Goal: Information Seeking & Learning: Learn about a topic

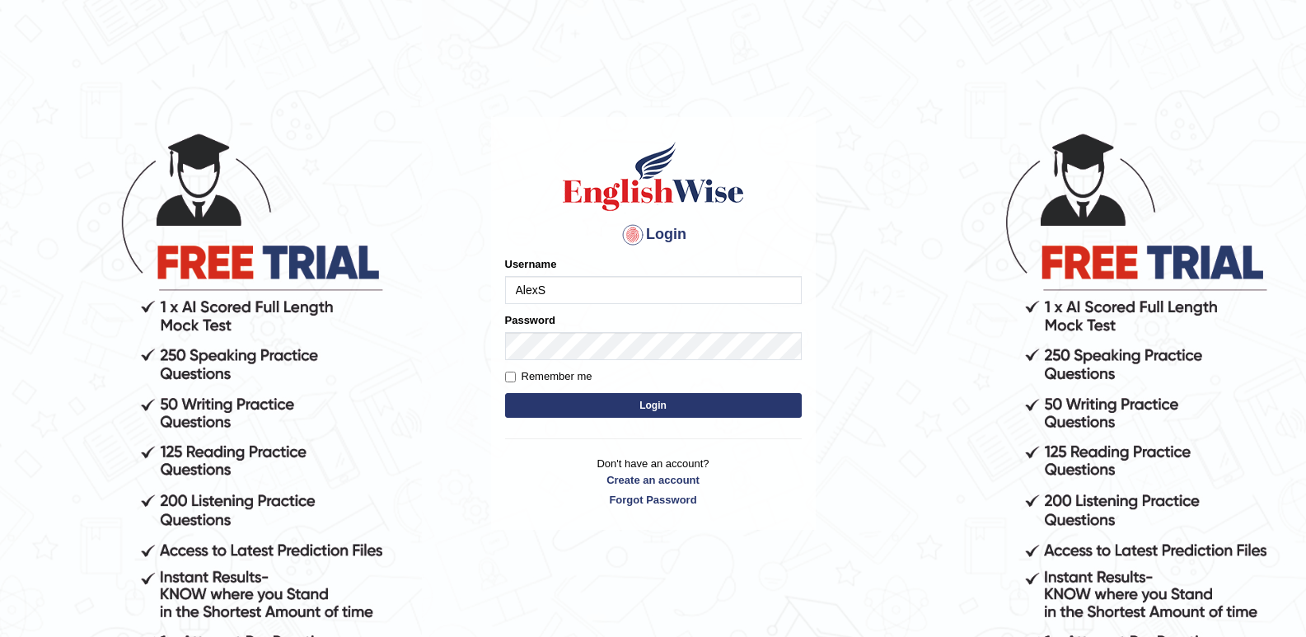
type input "AlexS"
click at [684, 398] on button "Login" at bounding box center [653, 405] width 297 height 25
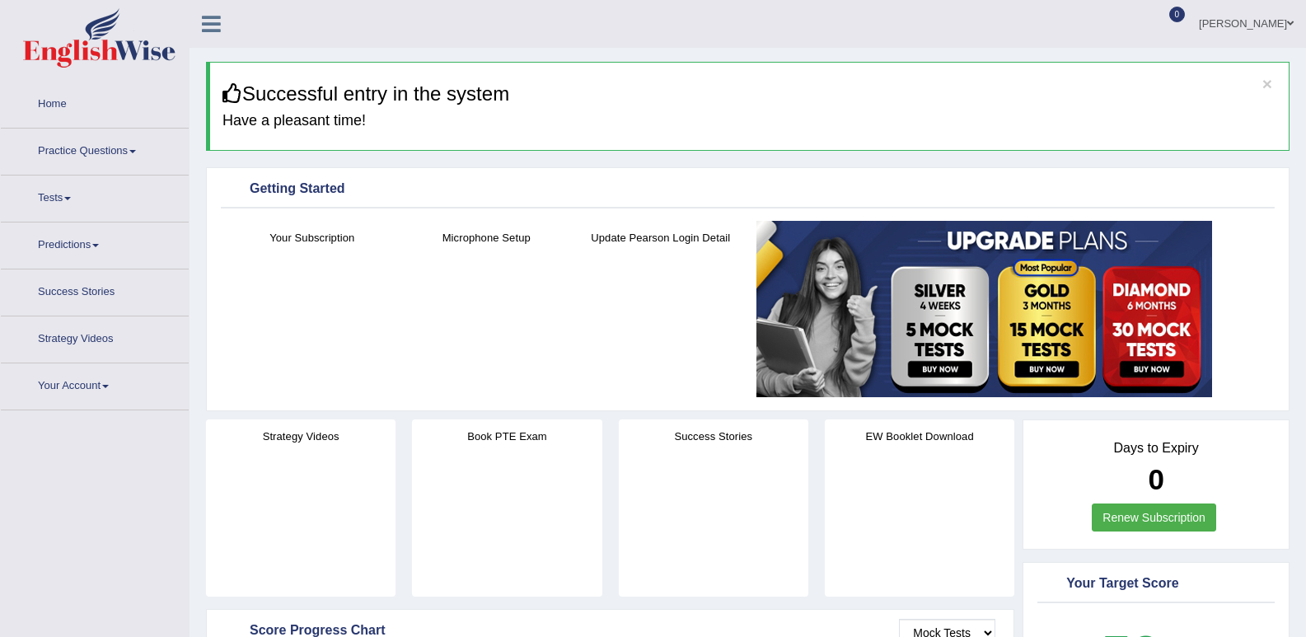
drag, startPoint x: 132, startPoint y: 153, endPoint x: 140, endPoint y: 134, distance: 20.7
click at [133, 151] on link "Practice Questions" at bounding box center [95, 148] width 188 height 41
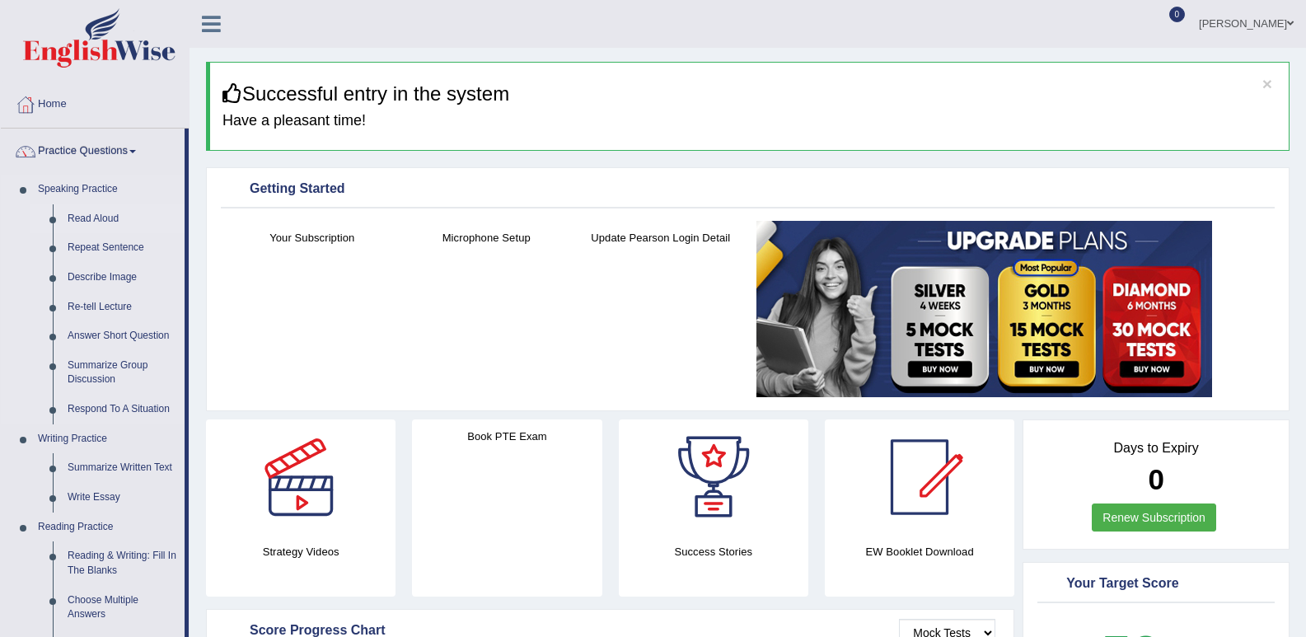
click at [121, 211] on link "Read Aloud" at bounding box center [122, 219] width 124 height 30
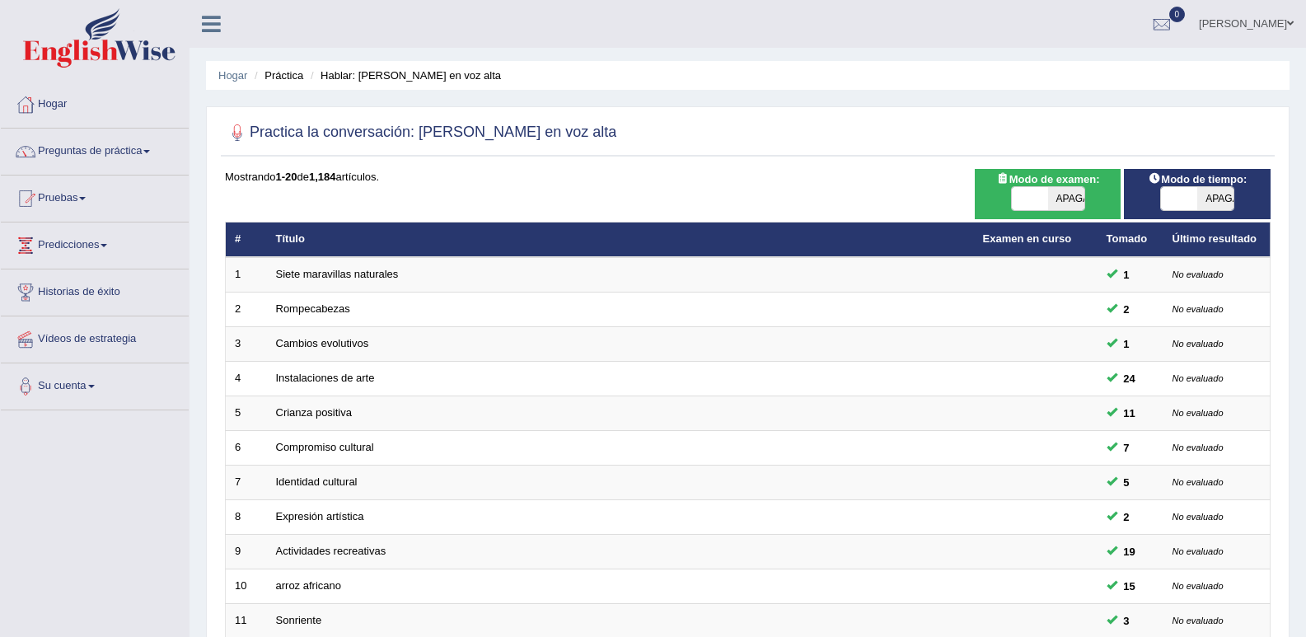
scroll to position [463, 0]
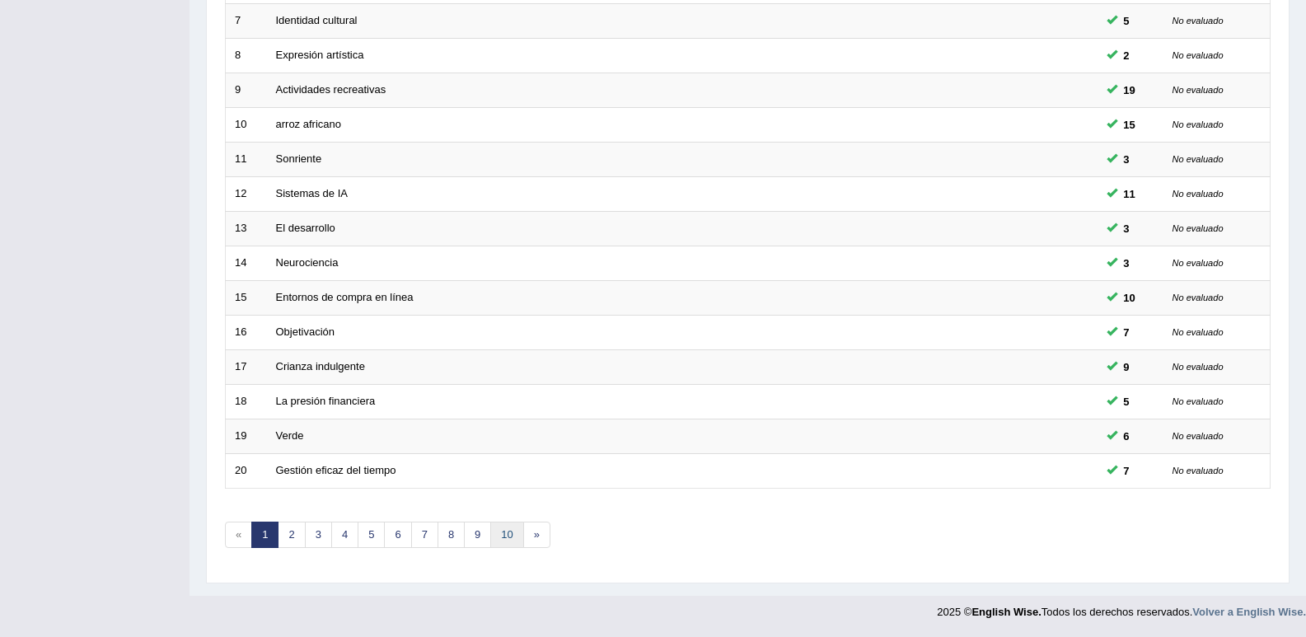
click at [504, 535] on font "10" at bounding box center [507, 534] width 12 height 12
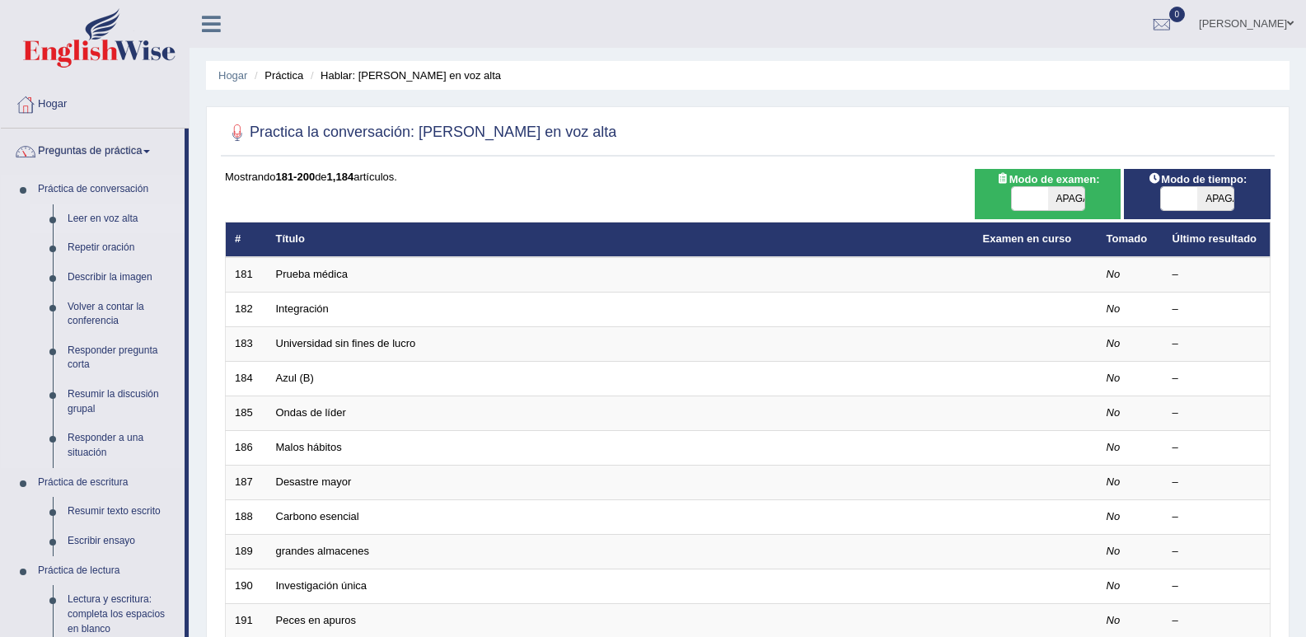
click at [121, 213] on font "Leer en voz alta" at bounding box center [103, 219] width 70 height 12
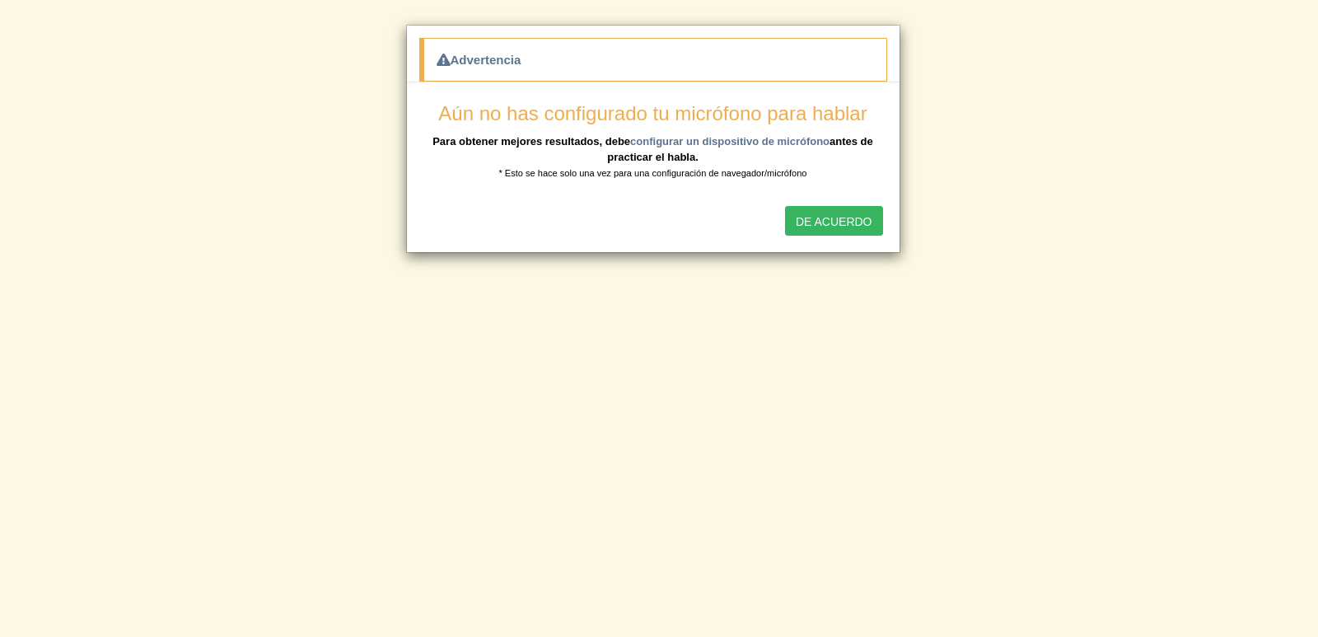
click at [831, 217] on font "DE ACUERDO" at bounding box center [834, 221] width 77 height 13
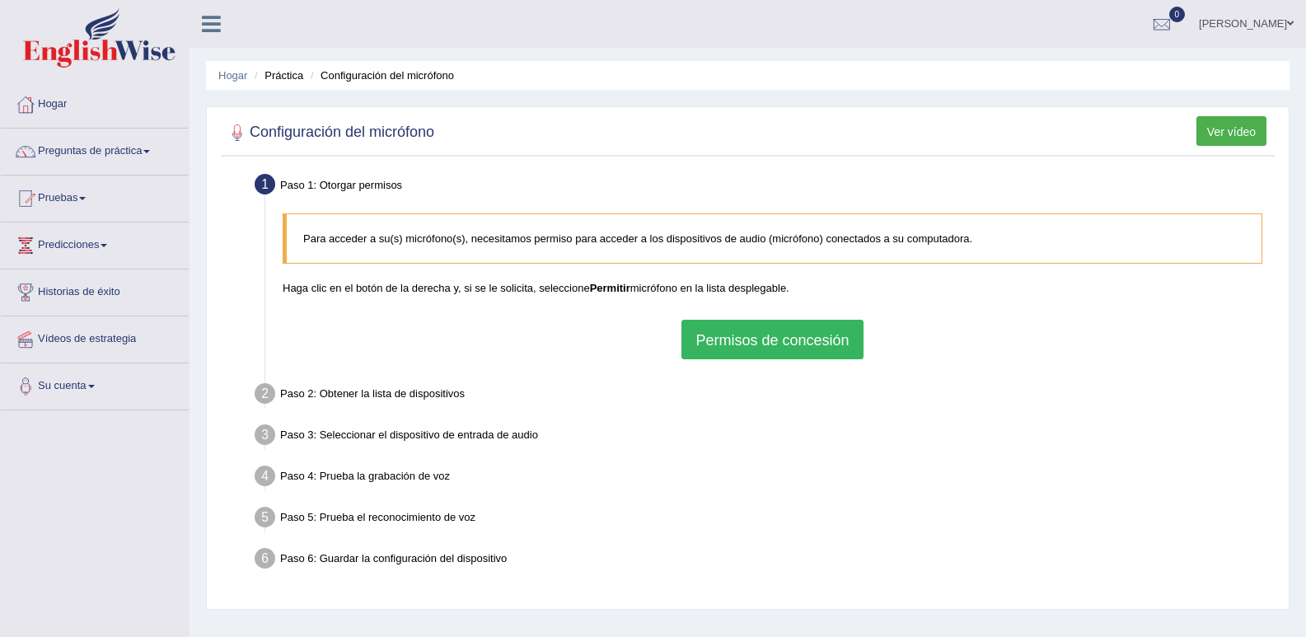
click at [750, 337] on font "Permisos de concesión" at bounding box center [771, 340] width 153 height 16
click at [717, 327] on button "Permisos de concesión" at bounding box center [771, 340] width 181 height 40
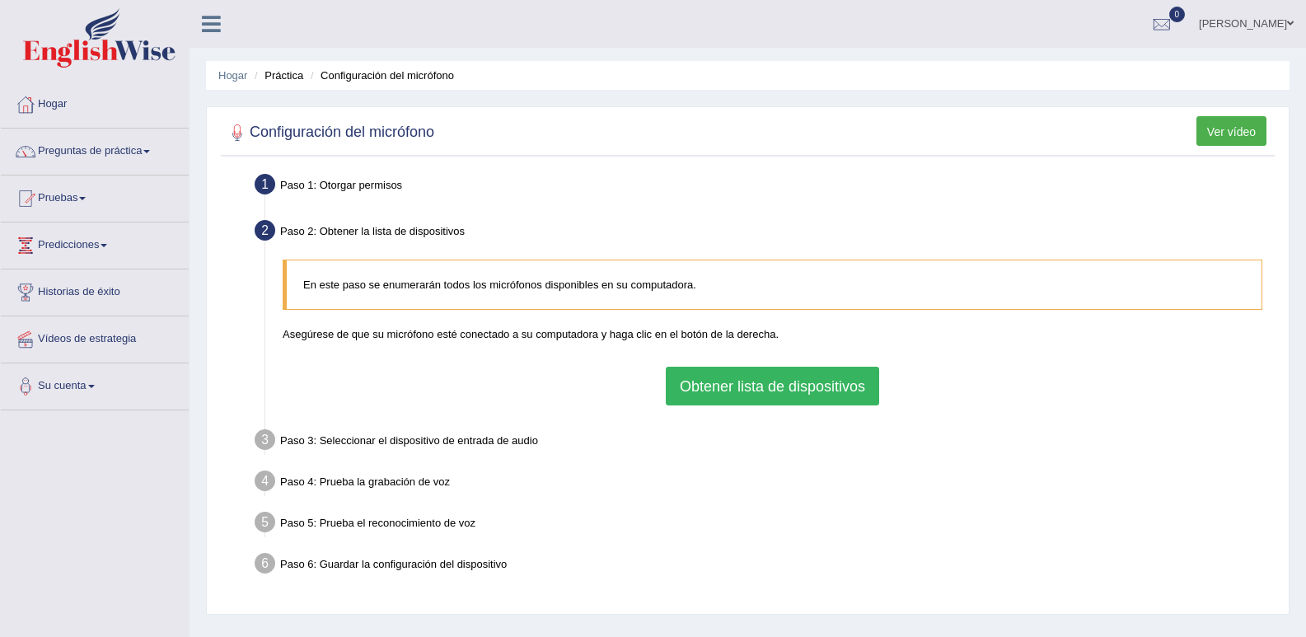
click at [717, 385] on font "Obtener lista de dispositivos" at bounding box center [772, 386] width 185 height 16
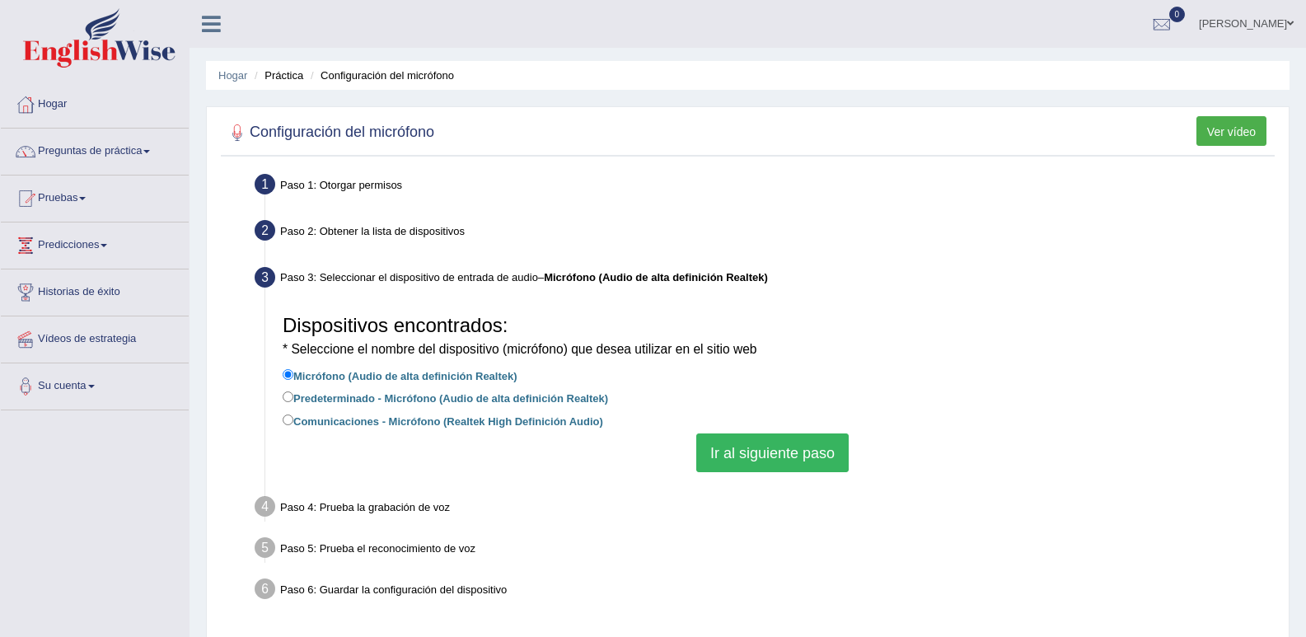
click at [759, 445] on font "Ir al siguiente paso" at bounding box center [772, 453] width 124 height 16
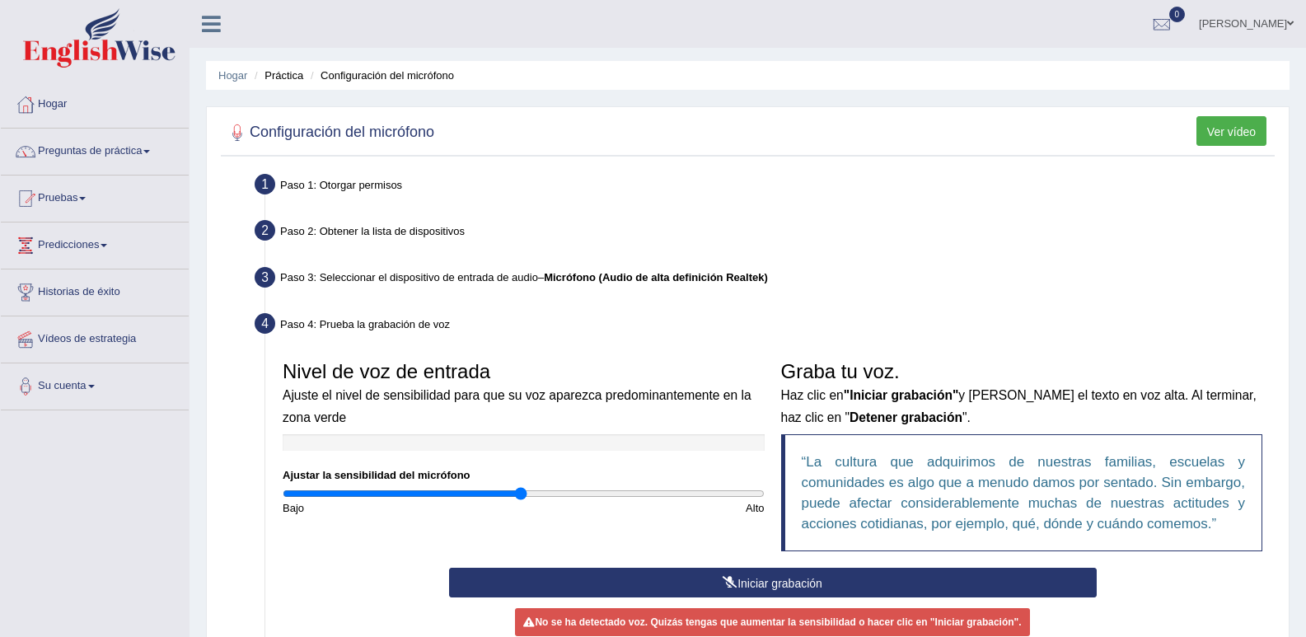
scroll to position [165, 0]
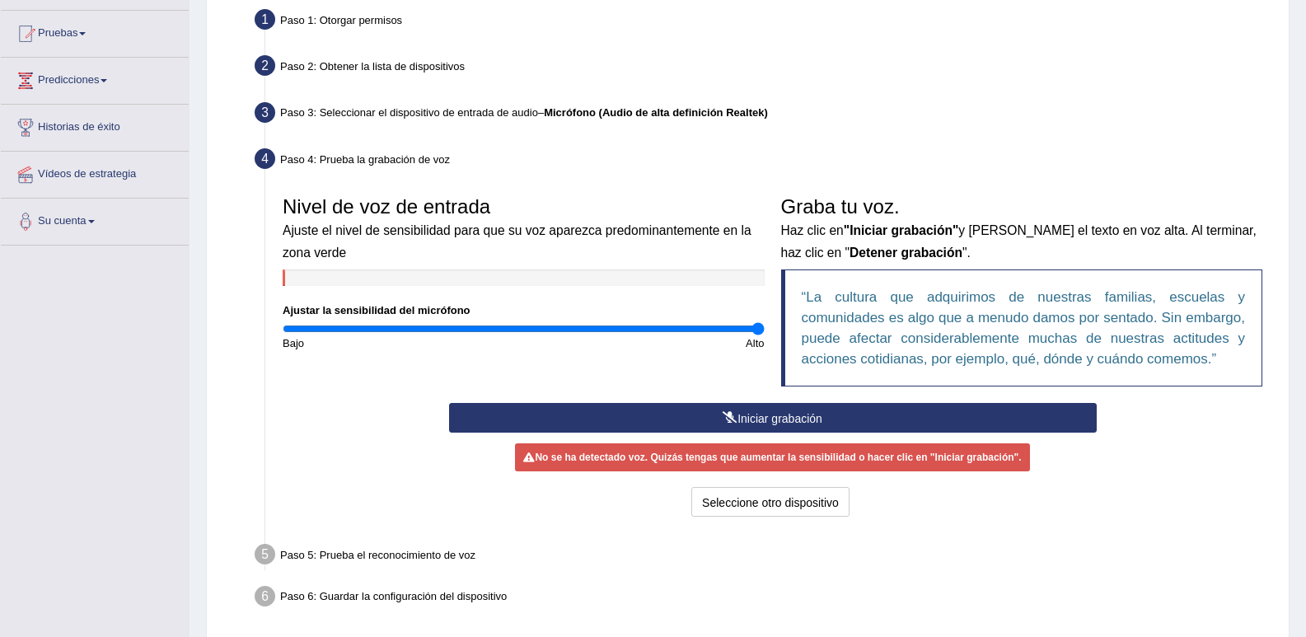
drag, startPoint x: 535, startPoint y: 329, endPoint x: 771, endPoint y: 341, distance: 236.7
type input "2"
click at [764, 335] on input "range" at bounding box center [524, 328] width 482 height 13
click at [689, 410] on button "Iniciar grabación" at bounding box center [772, 418] width 647 height 30
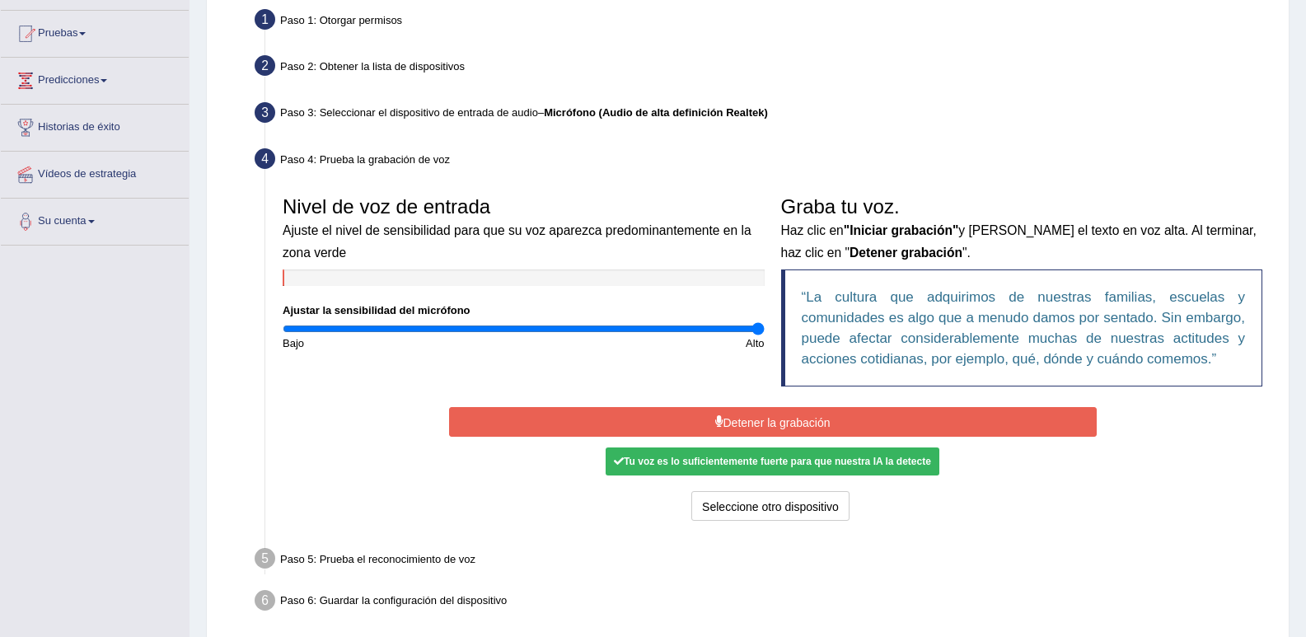
scroll to position [233, 0]
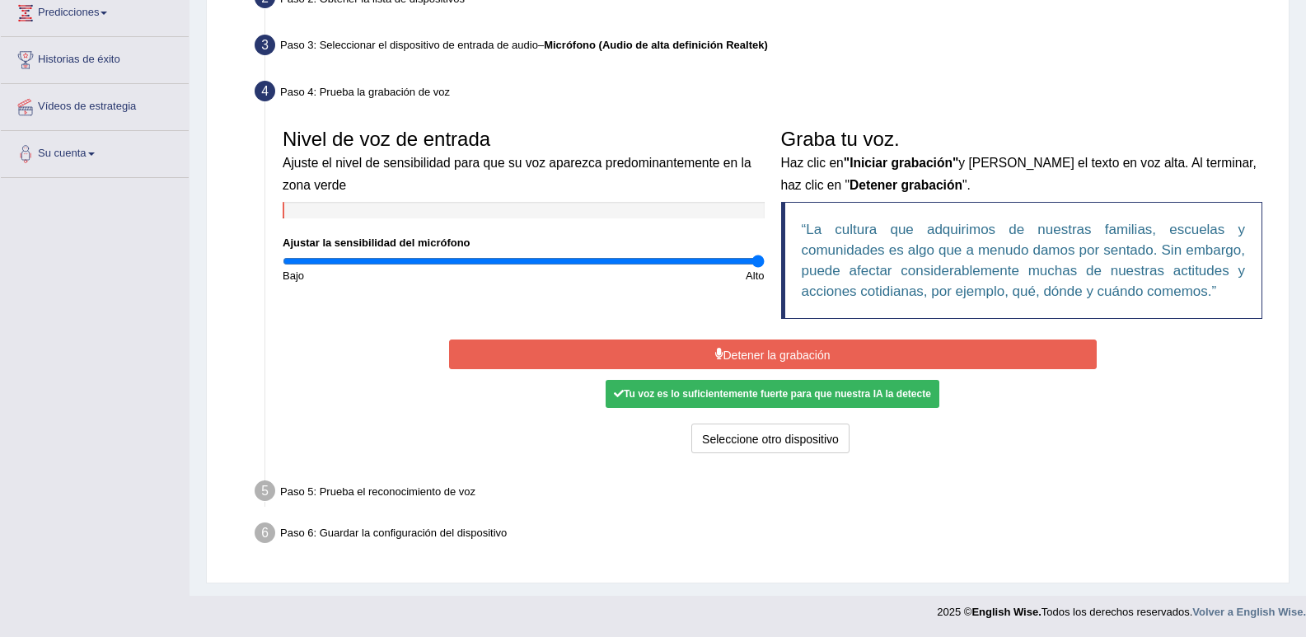
click at [768, 385] on div "Tu voz es lo suficientemente fuerte para que nuestra IA la detecte" at bounding box center [772, 394] width 334 height 28
click at [741, 345] on button "Detener la grabación" at bounding box center [772, 354] width 647 height 30
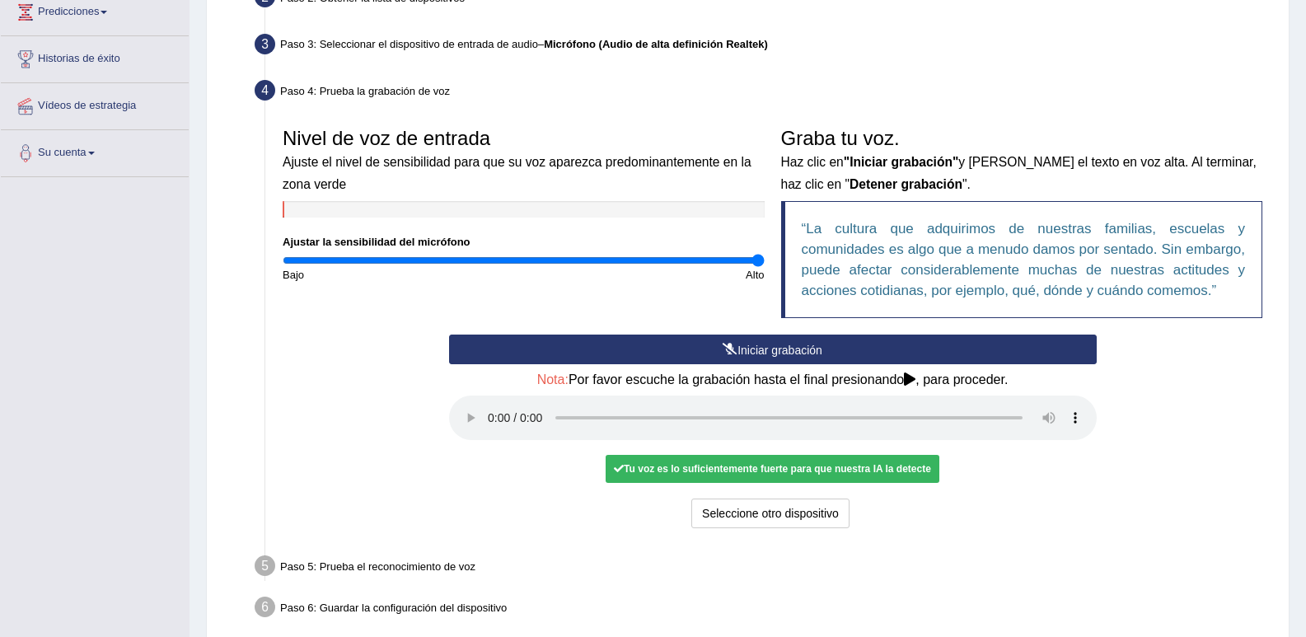
click at [744, 470] on font "Tu voz es lo suficientemente fuerte para que nuestra IA la detecte" at bounding box center [777, 469] width 307 height 12
click at [628, 465] on font "Tu voz es lo suficientemente fuerte para que nuestra IA la detecte" at bounding box center [777, 469] width 307 height 12
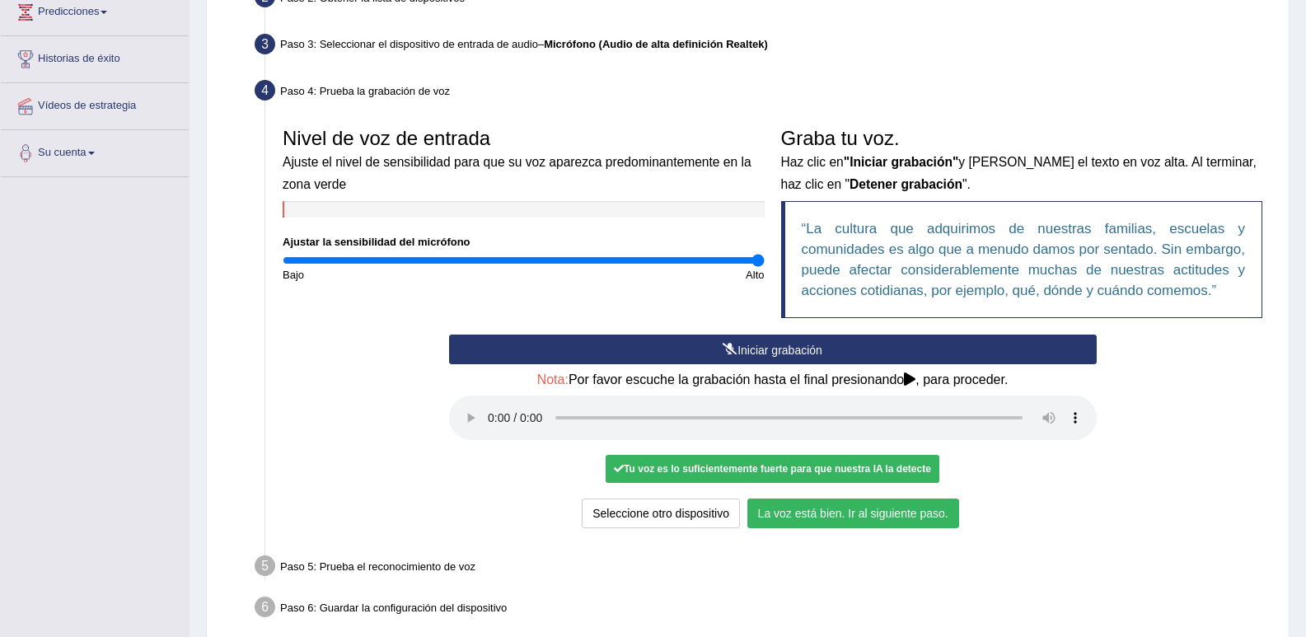
click at [812, 511] on font "La voz está bien. Ir al siguiente paso." at bounding box center [853, 513] width 190 height 13
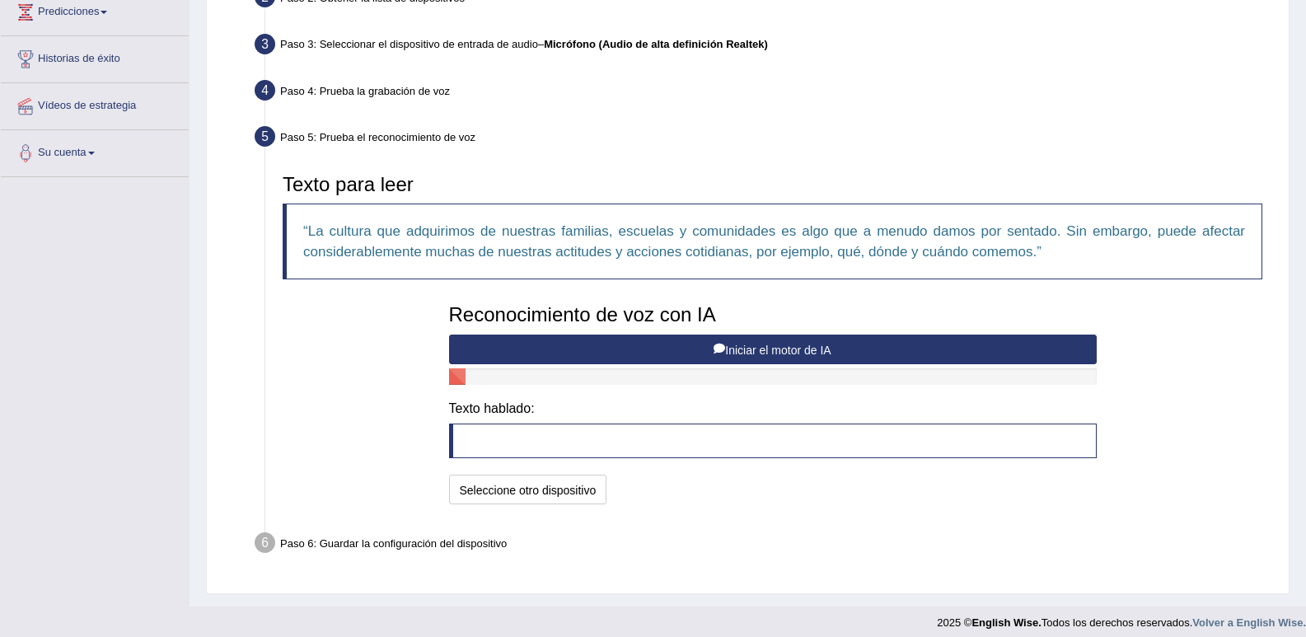
click at [519, 442] on blockquote at bounding box center [772, 440] width 647 height 35
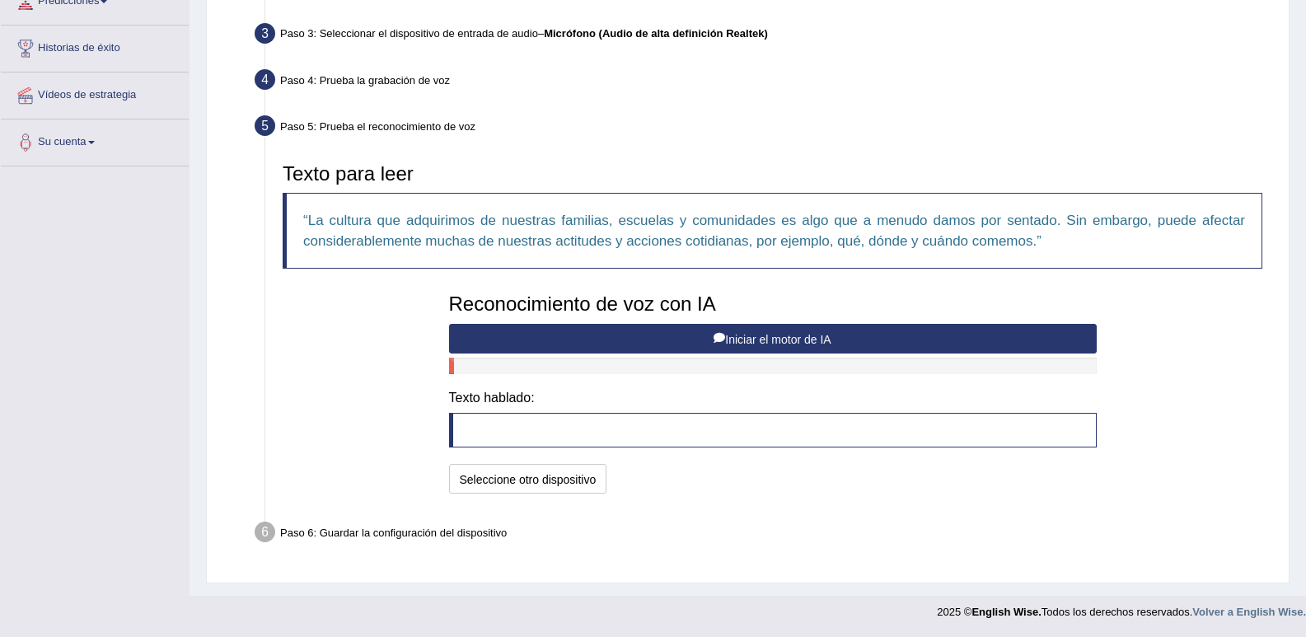
click at [532, 421] on blockquote at bounding box center [772, 430] width 647 height 35
click at [529, 430] on blockquote at bounding box center [772, 430] width 647 height 35
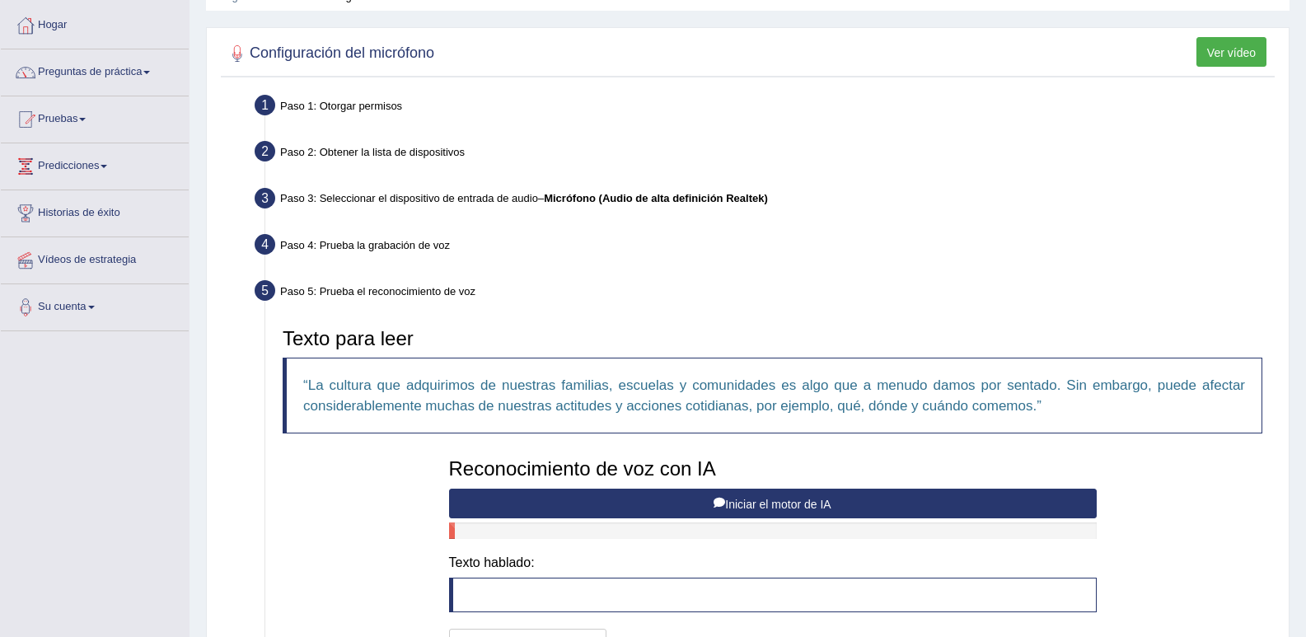
click at [71, 110] on link "Pruebas" at bounding box center [95, 116] width 188 height 41
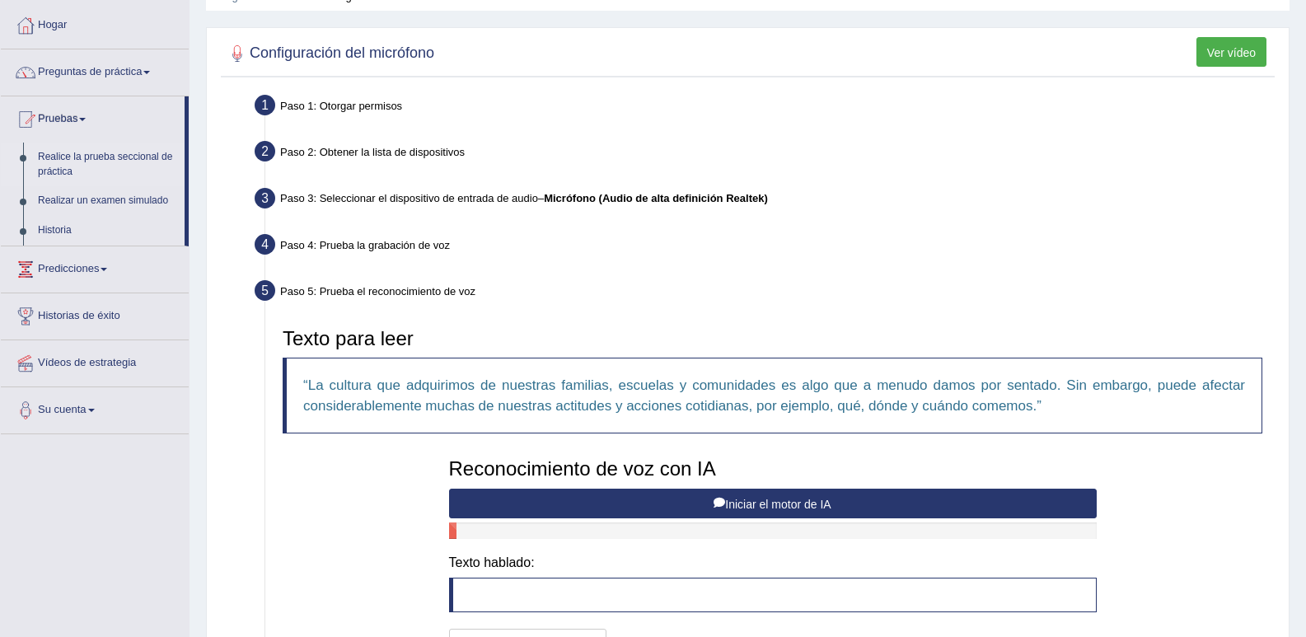
click at [105, 152] on font "Realice la prueba seccional de práctica" at bounding box center [105, 164] width 134 height 26
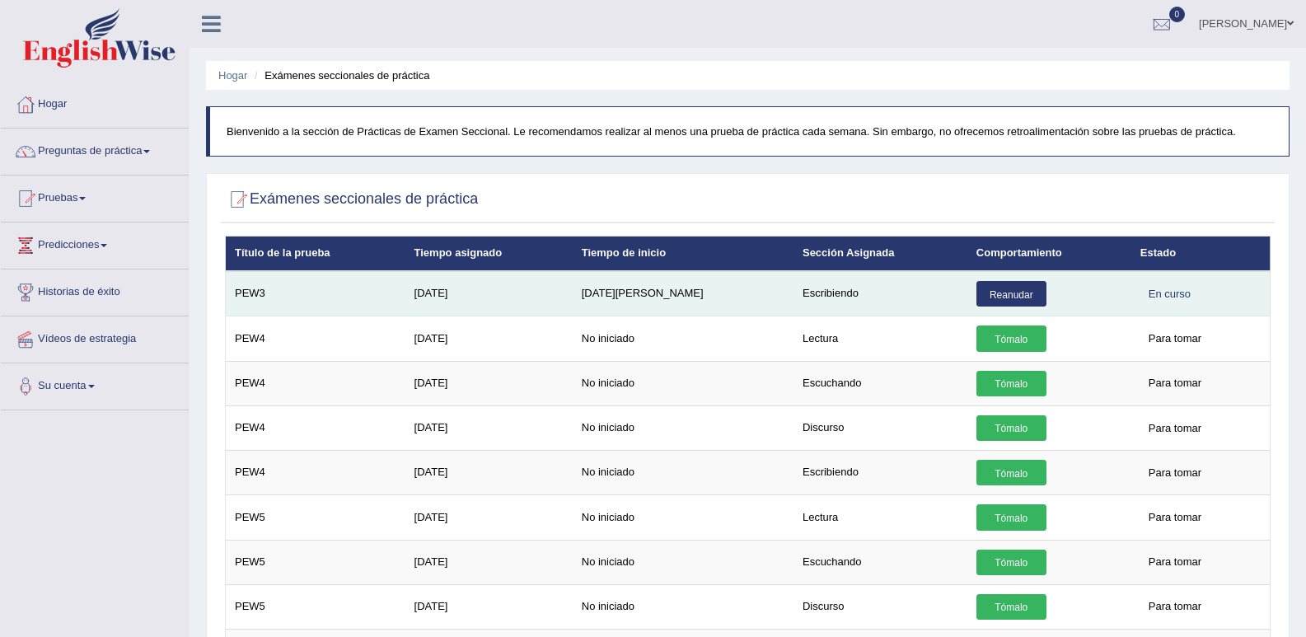
click at [991, 292] on font "Reanudar" at bounding box center [1011, 294] width 44 height 12
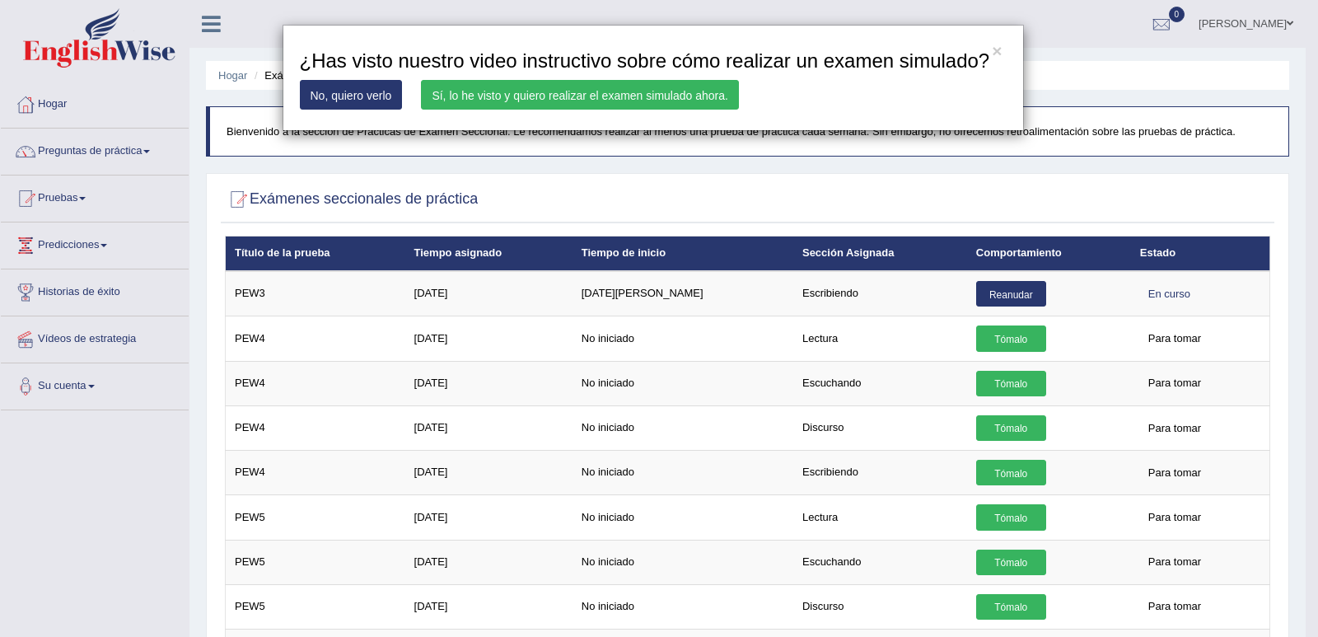
click at [516, 89] on font "Sí, lo he visto y quiero realizar el examen simulado ahora." at bounding box center [580, 95] width 297 height 13
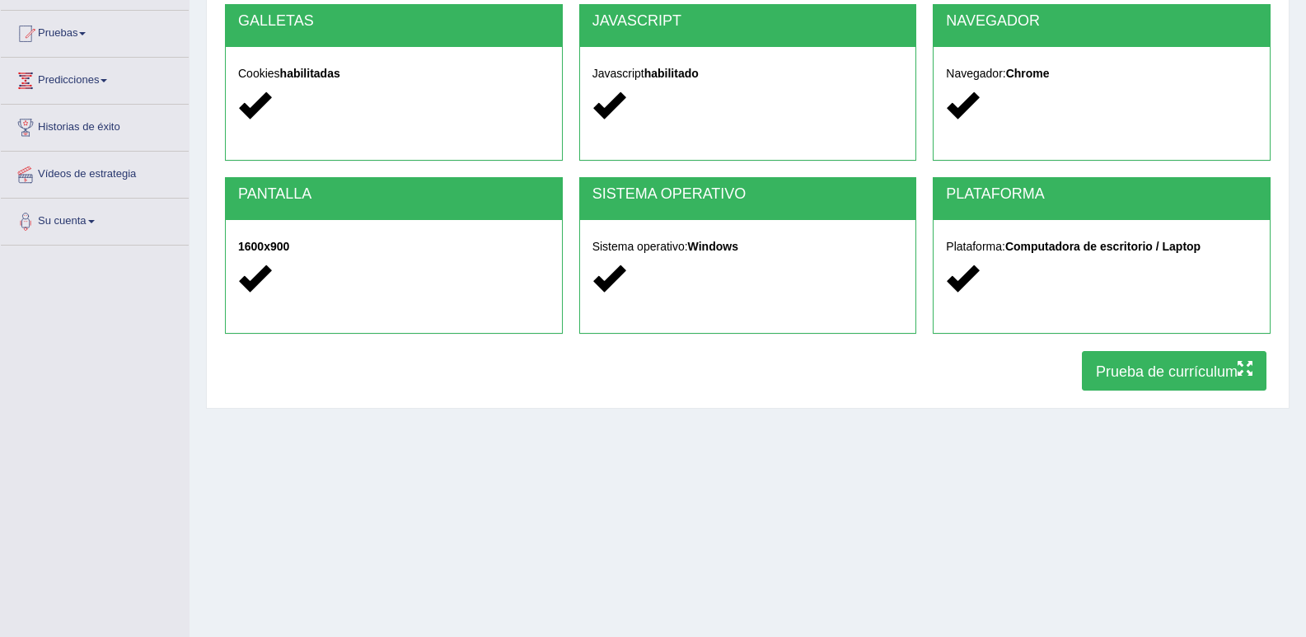
scroll to position [228, 0]
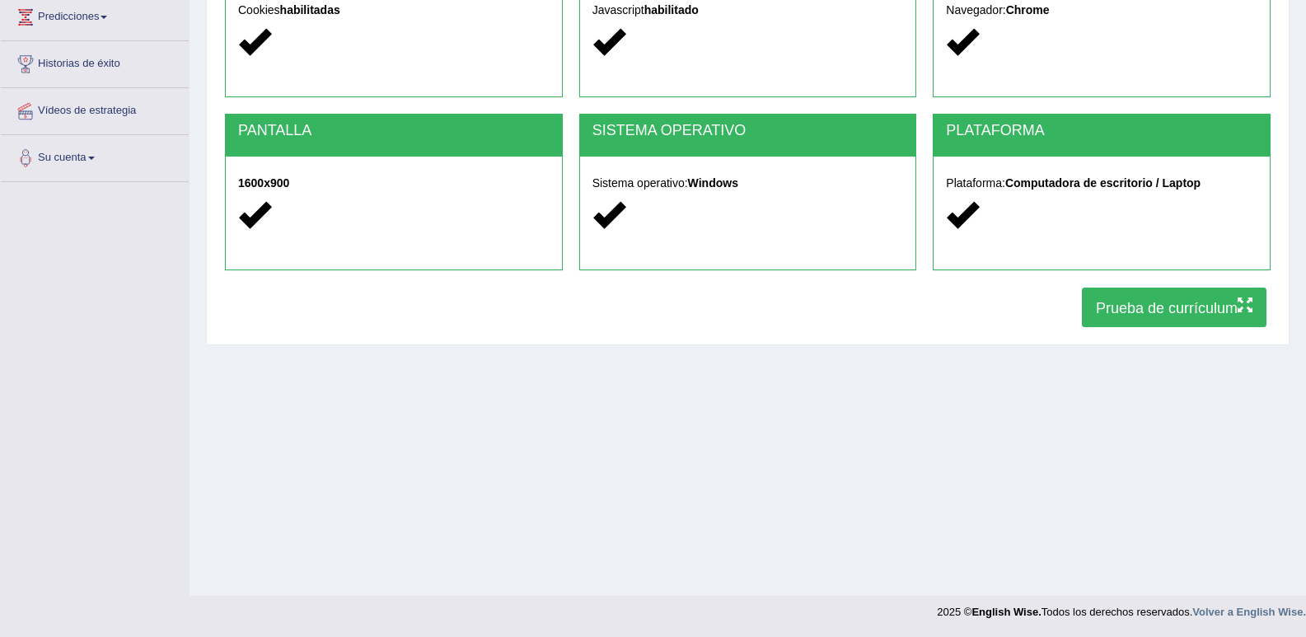
click at [1130, 305] on font "Prueba de currículum" at bounding box center [1167, 308] width 142 height 16
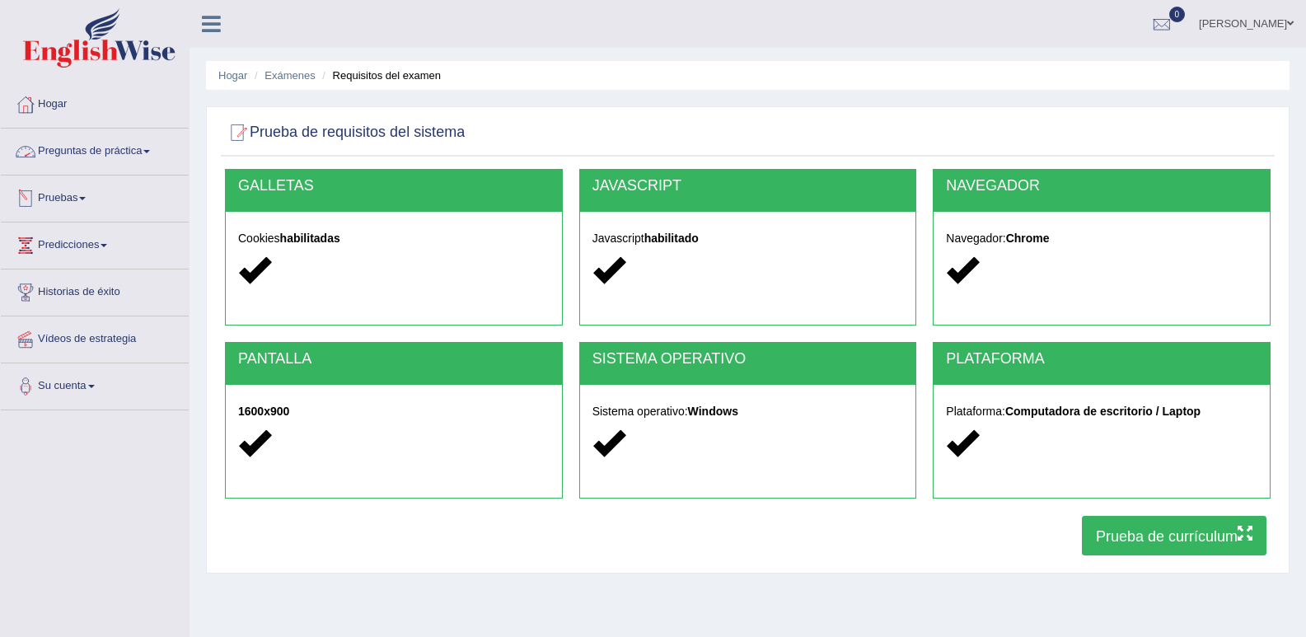
click at [79, 189] on link "Pruebas" at bounding box center [95, 195] width 188 height 41
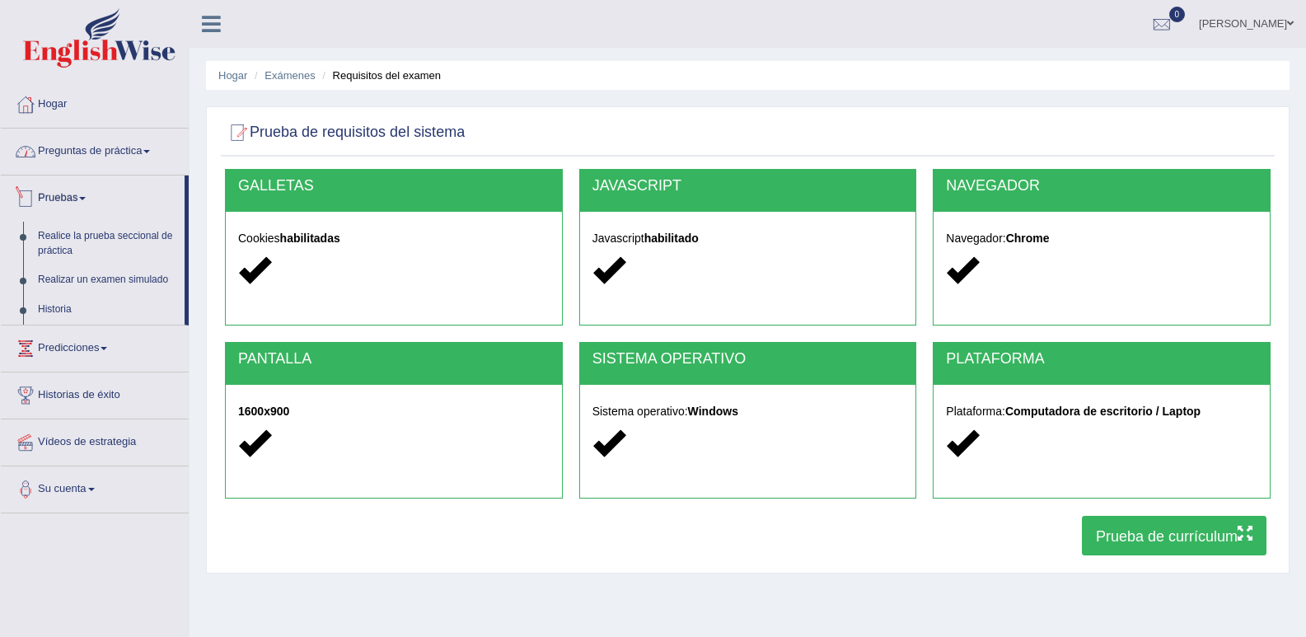
click at [134, 142] on link "Preguntas de práctica" at bounding box center [95, 148] width 188 height 41
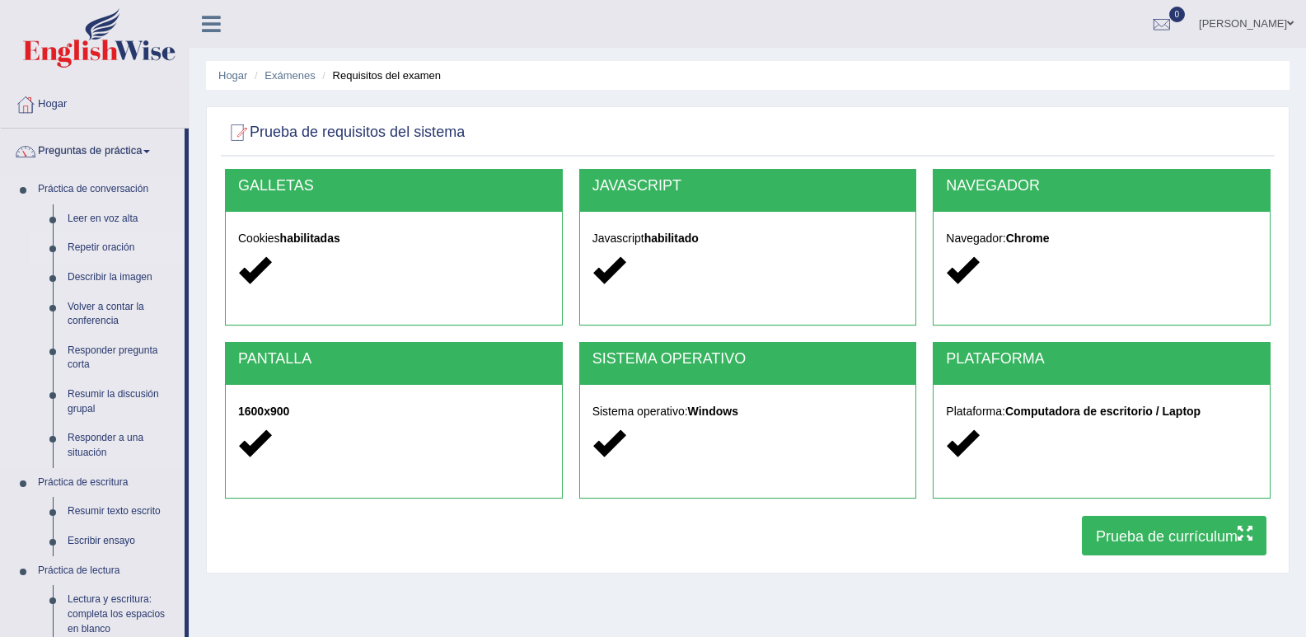
click at [112, 232] on link "Leer en voz alta" at bounding box center [122, 219] width 124 height 30
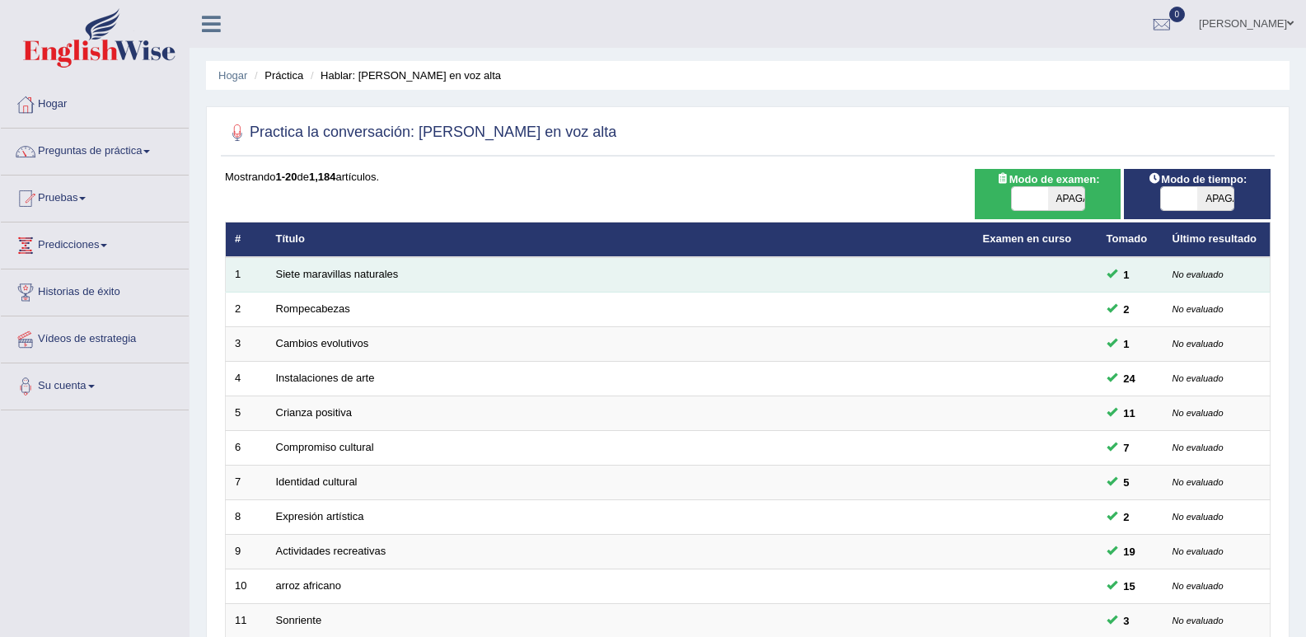
click at [371, 267] on td "Siete maravillas naturales" at bounding box center [620, 274] width 707 height 35
click at [369, 272] on font "Siete maravillas naturales" at bounding box center [337, 274] width 123 height 12
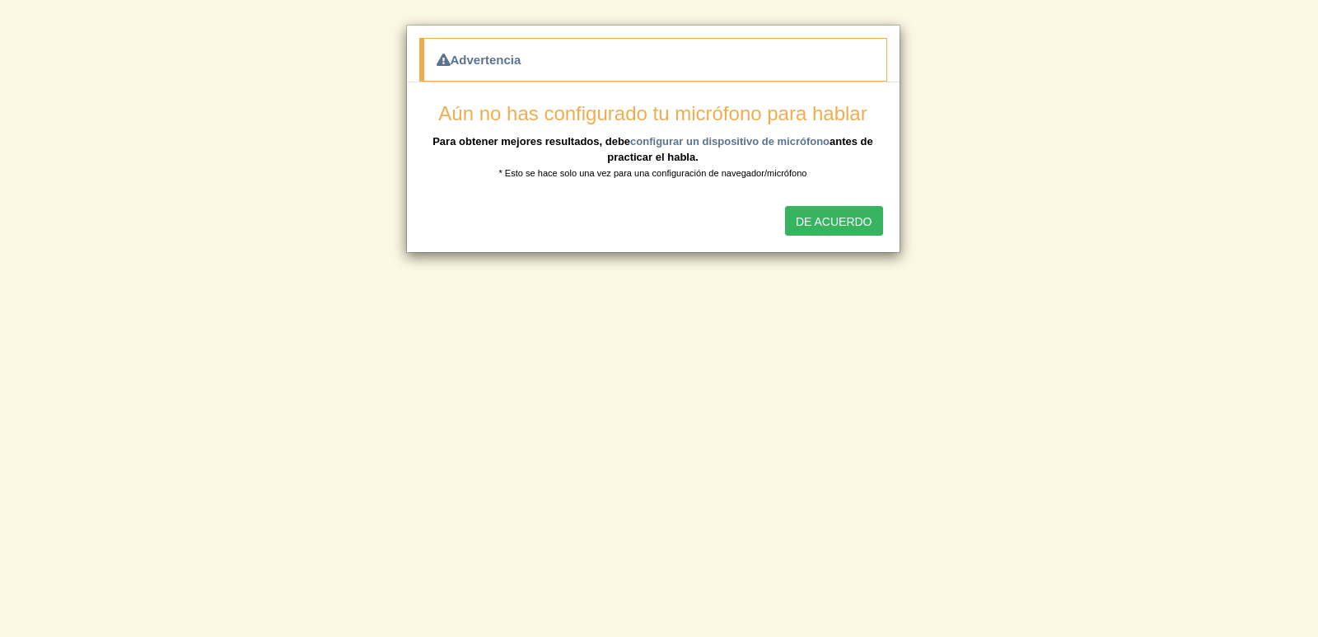
click at [838, 215] on font "DE ACUERDO" at bounding box center [834, 220] width 77 height 13
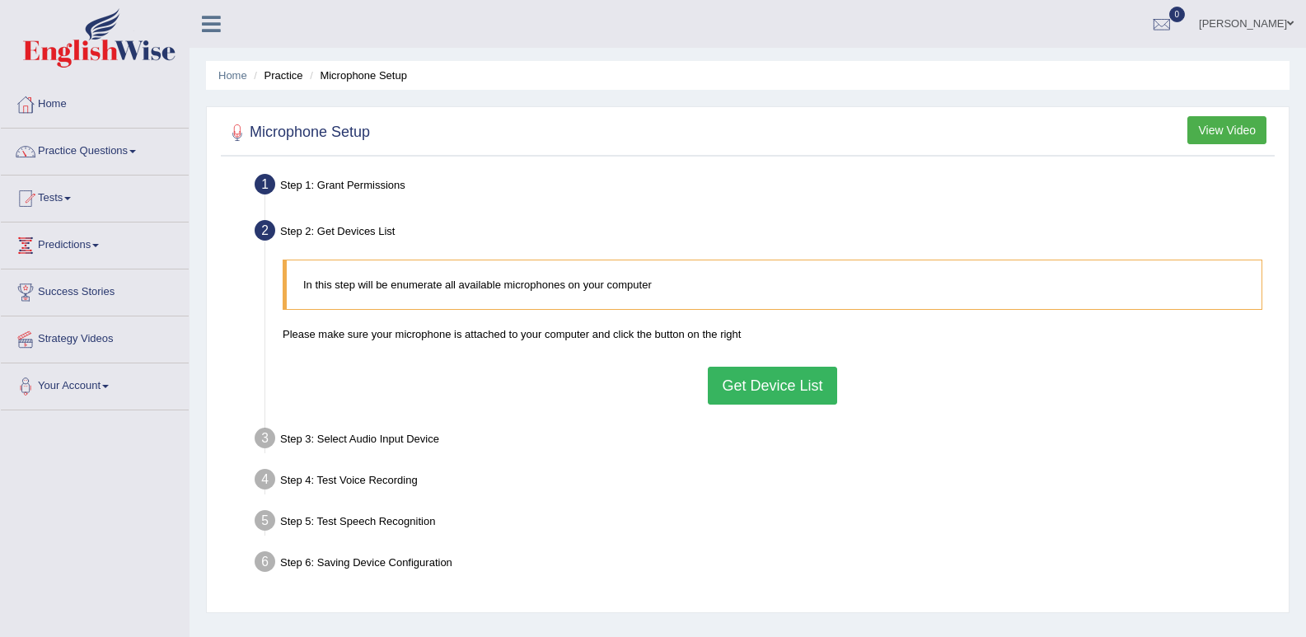
click at [783, 377] on button "Get Device List" at bounding box center [772, 386] width 128 height 38
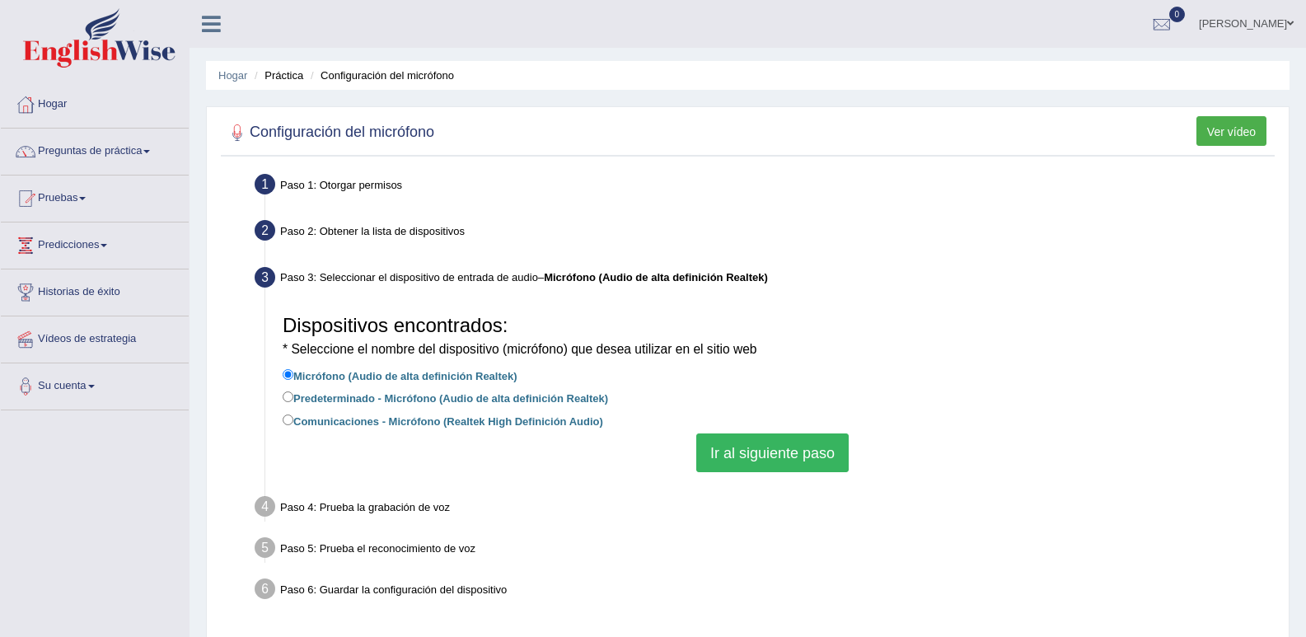
click at [758, 443] on button "Ir al siguiente paso" at bounding box center [772, 453] width 152 height 40
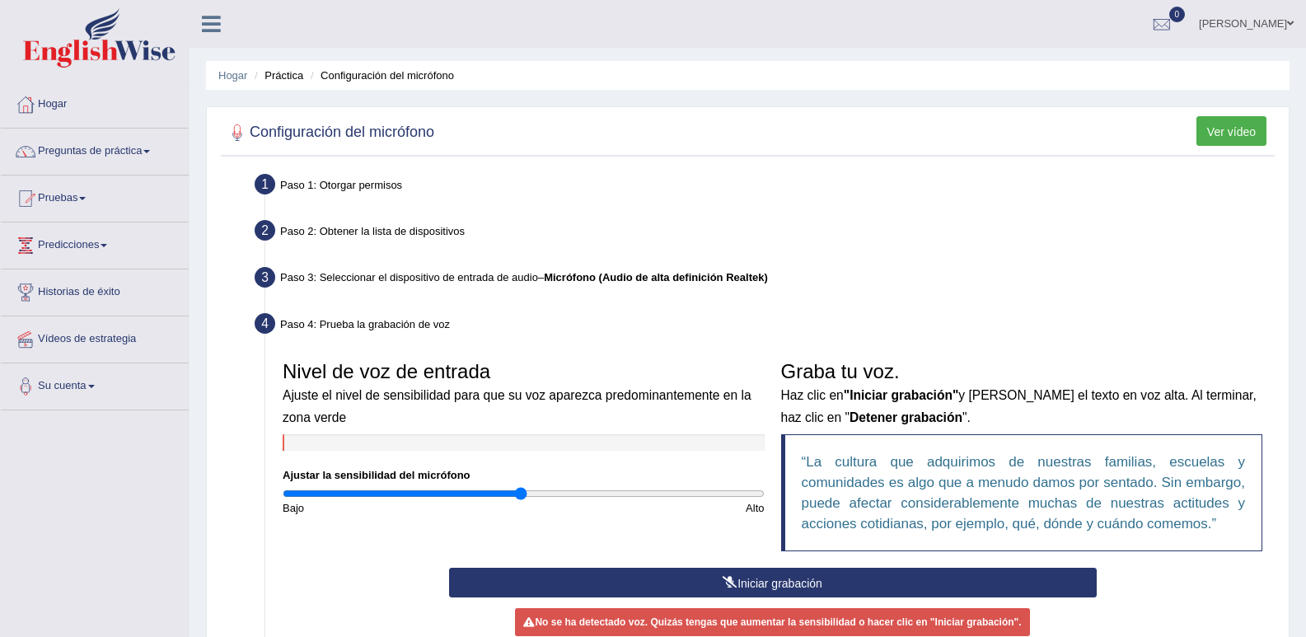
click at [736, 580] on icon at bounding box center [729, 582] width 15 height 12
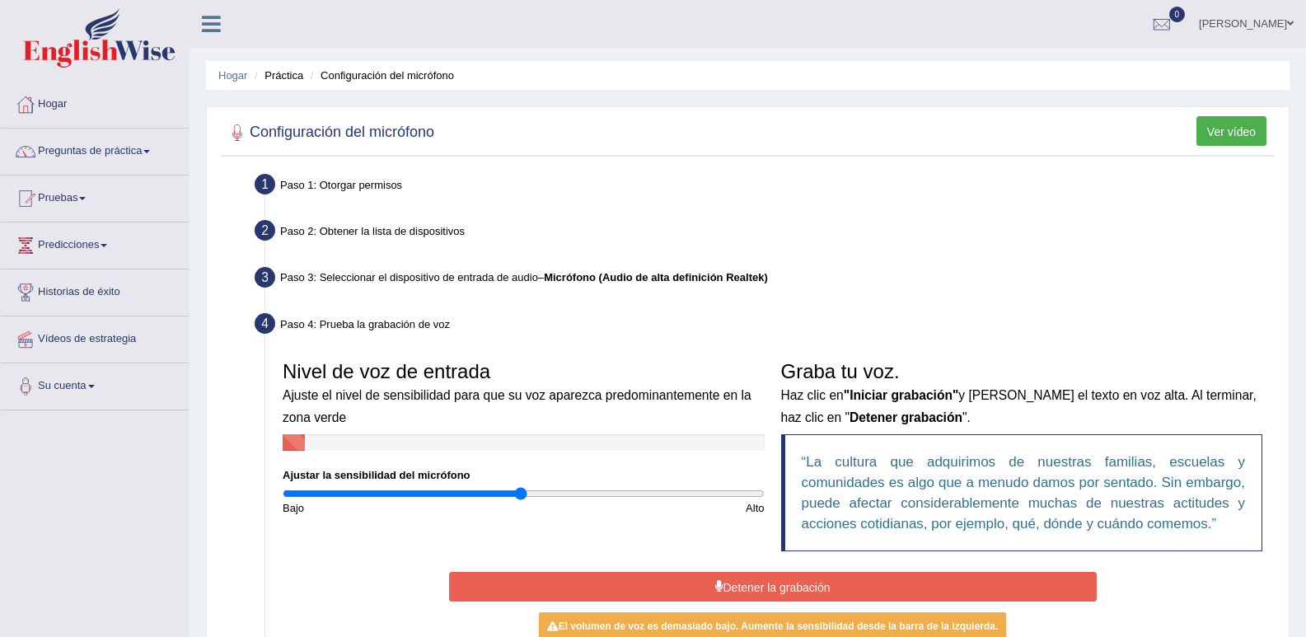
click at [717, 573] on button "Detener la grabación" at bounding box center [772, 587] width 647 height 30
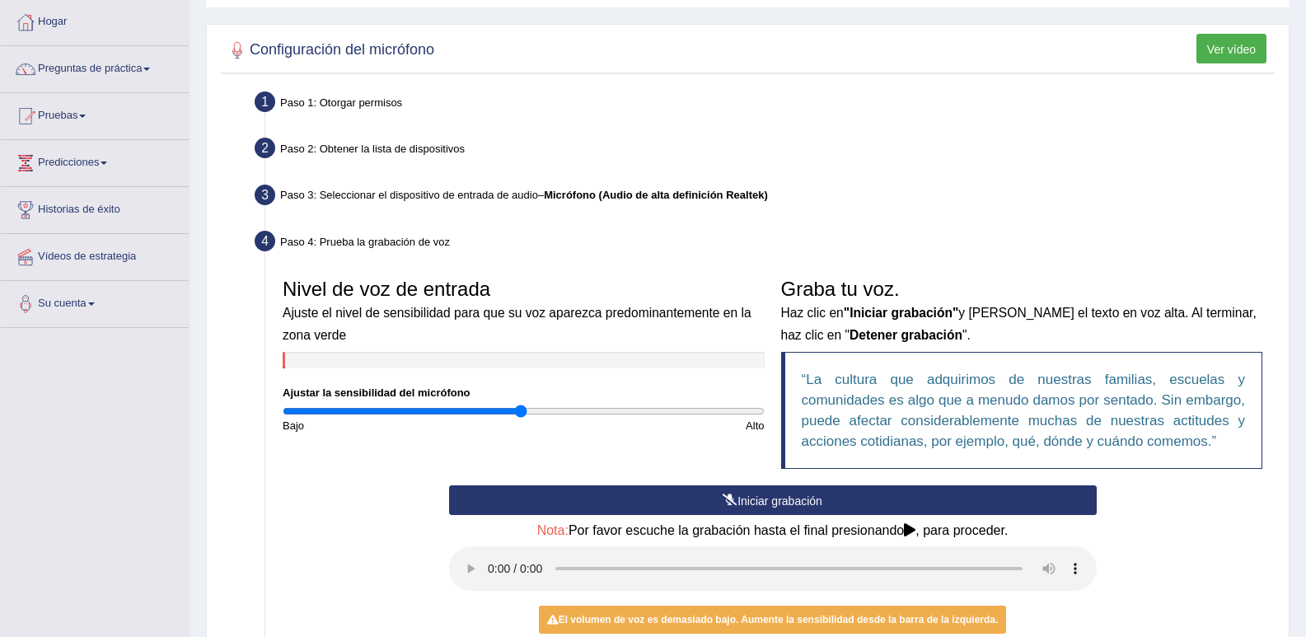
scroll to position [308, 0]
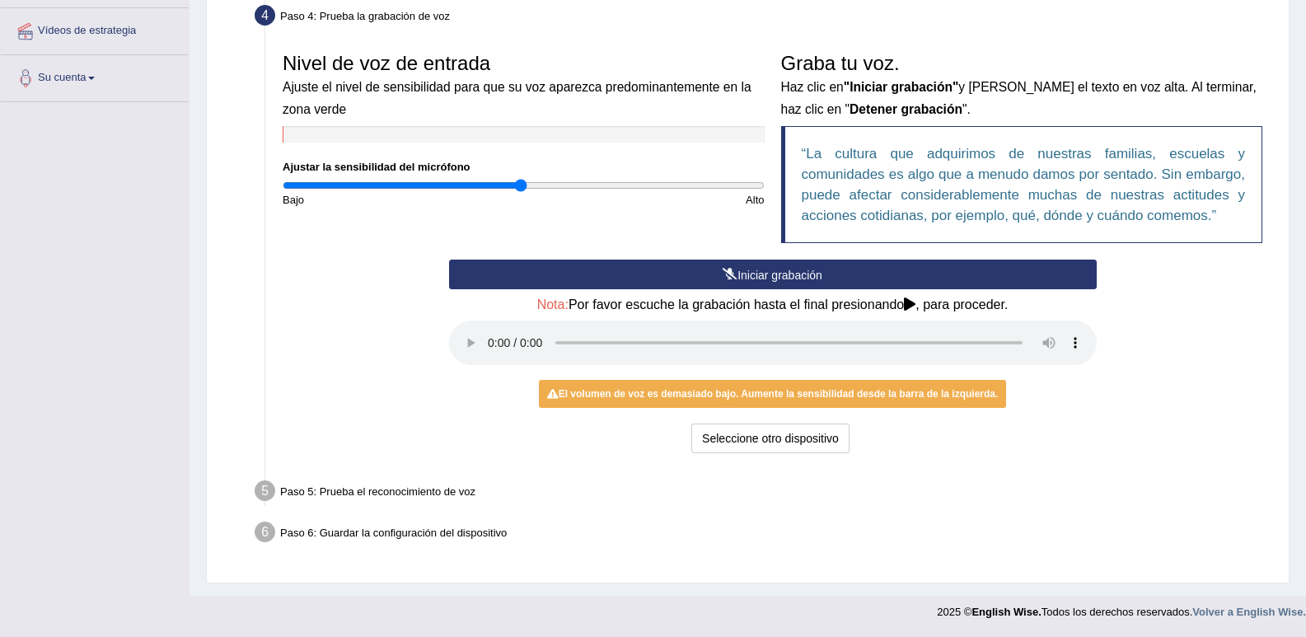
drag, startPoint x: 581, startPoint y: 185, endPoint x: 570, endPoint y: 192, distance: 13.0
click at [687, 193] on div "Nivel de voz de entrada Ajuste el nivel de sensibilidad para que su voz aparezc…" at bounding box center [523, 125] width 498 height 163
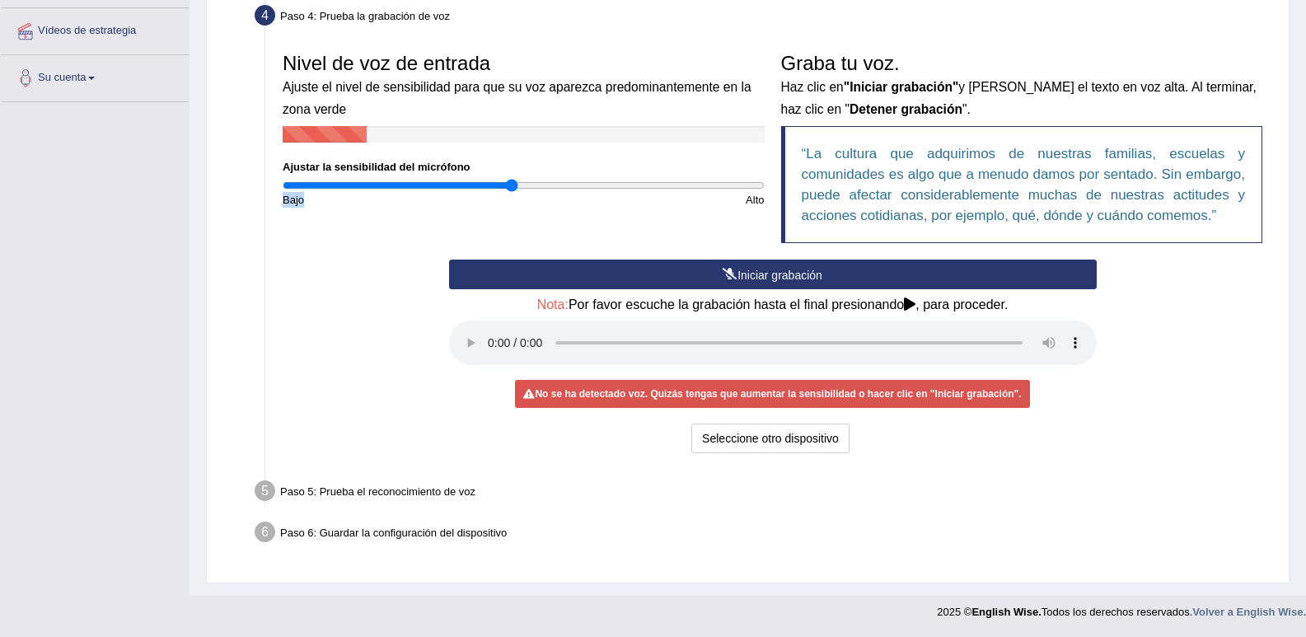
click at [518, 178] on div "Nivel de voz de entrada Ajuste el nivel de sensibilidad para que su voz aparezc…" at bounding box center [523, 125] width 498 height 163
click at [574, 184] on input "range" at bounding box center [524, 185] width 482 height 13
drag, startPoint x: 634, startPoint y: 185, endPoint x: 678, endPoint y: 185, distance: 43.7
click at [635, 185] on input "range" at bounding box center [524, 185] width 482 height 13
click at [700, 182] on input "range" at bounding box center [524, 185] width 482 height 13
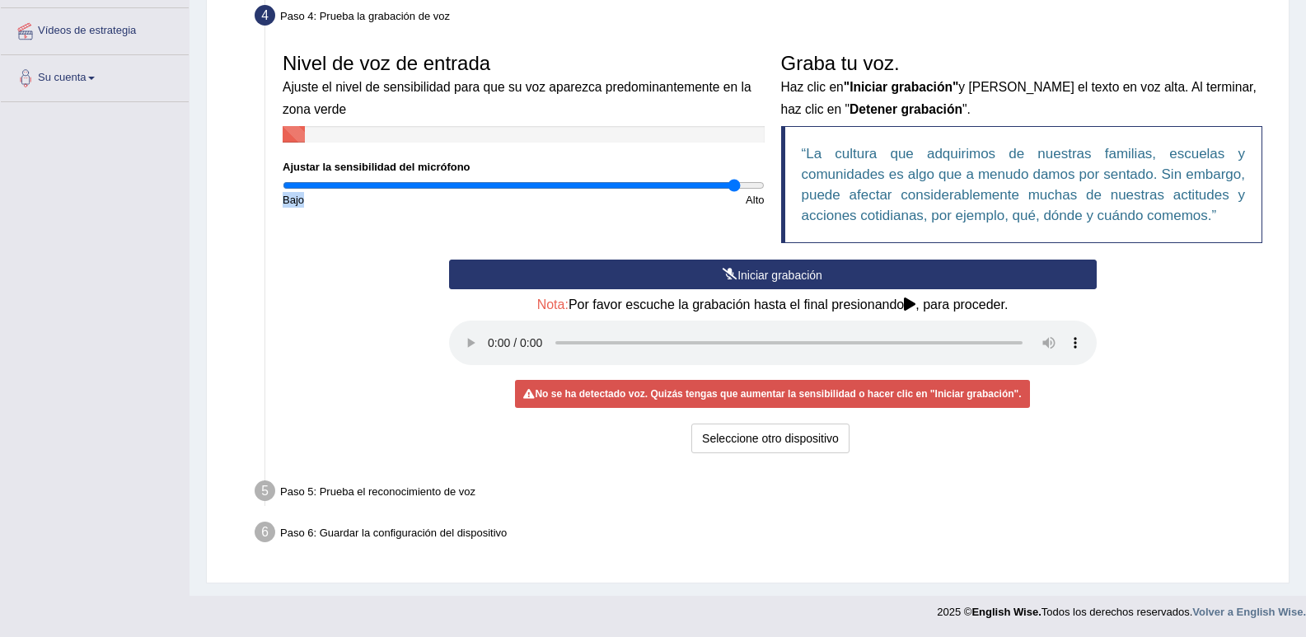
click at [735, 182] on input "range" at bounding box center [524, 185] width 482 height 13
type input "2"
click at [759, 182] on input "range" at bounding box center [524, 185] width 482 height 13
click at [778, 390] on font "No se ha detectado voz. Quizás tengas que aumentar la sensibilidad o hacer clic…" at bounding box center [778, 394] width 486 height 12
click at [684, 261] on button "Iniciar grabación" at bounding box center [772, 274] width 647 height 30
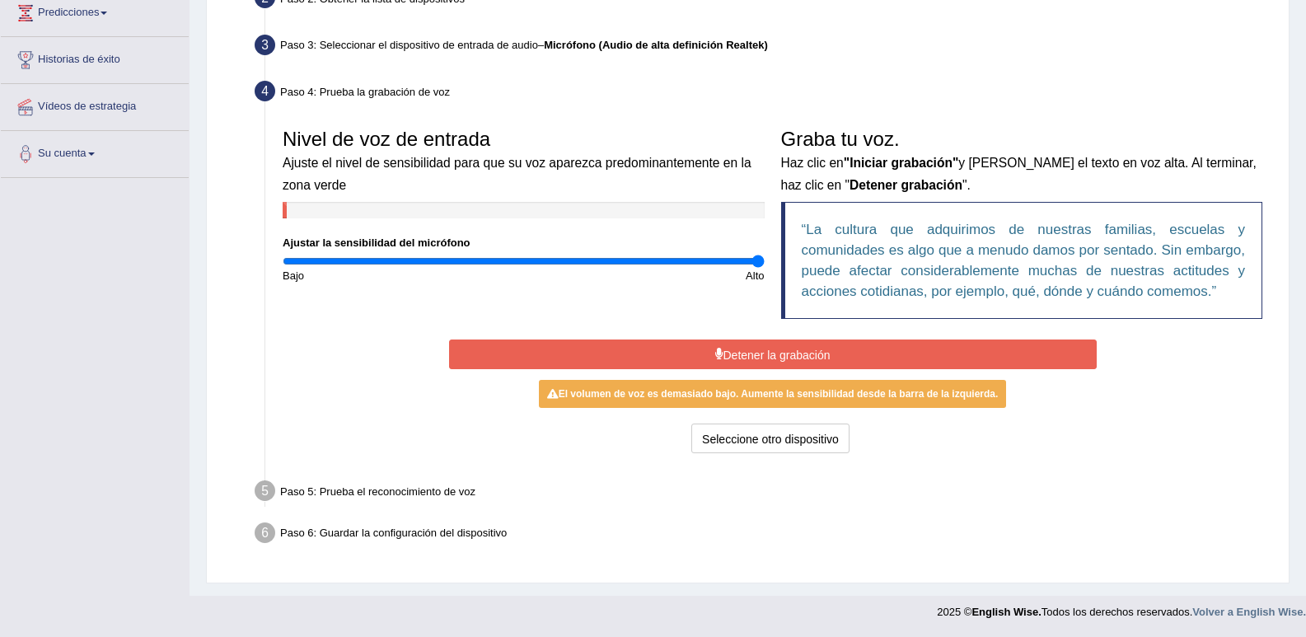
scroll to position [233, 0]
click at [743, 343] on button "Detener la grabación" at bounding box center [772, 354] width 647 height 30
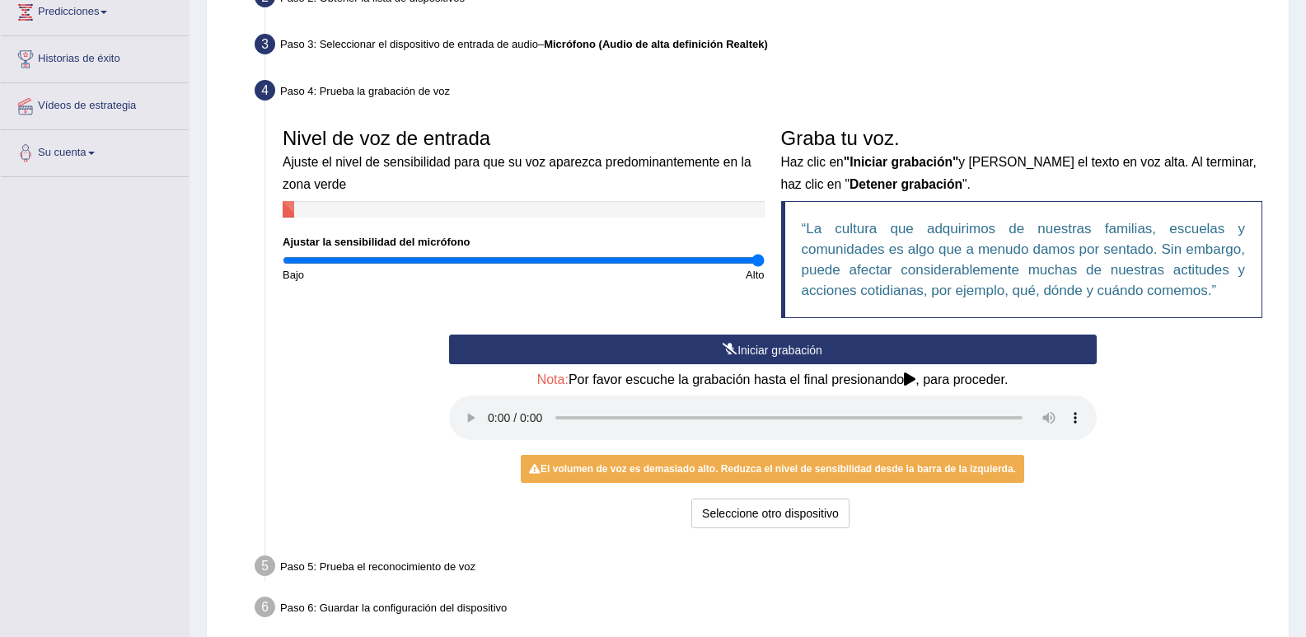
click at [742, 339] on button "Iniciar grabación" at bounding box center [772, 349] width 647 height 30
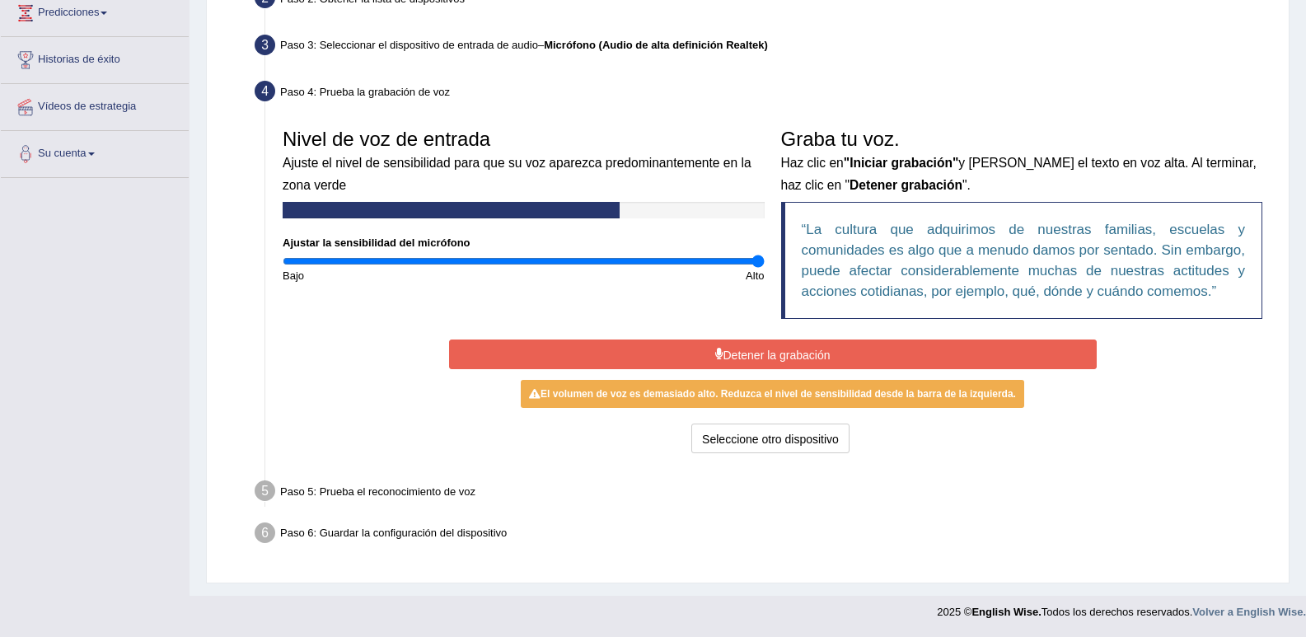
click at [746, 348] on font "Detener la grabación" at bounding box center [776, 354] width 107 height 13
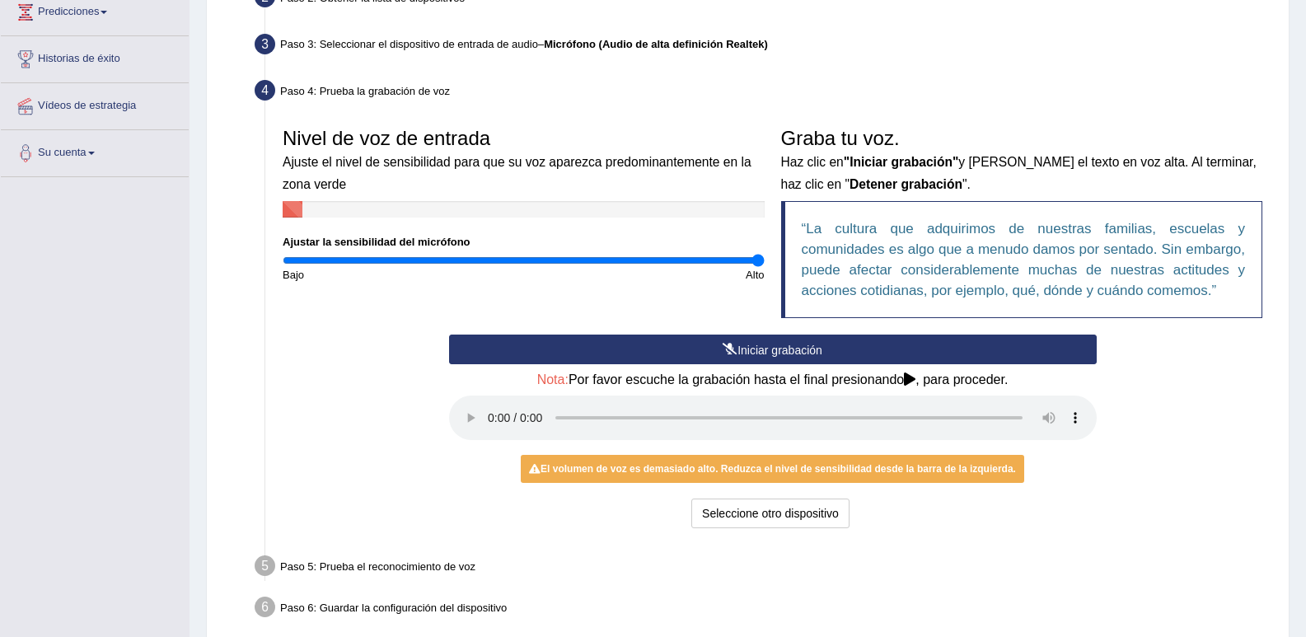
click at [694, 342] on button "Iniciar grabación" at bounding box center [772, 349] width 647 height 30
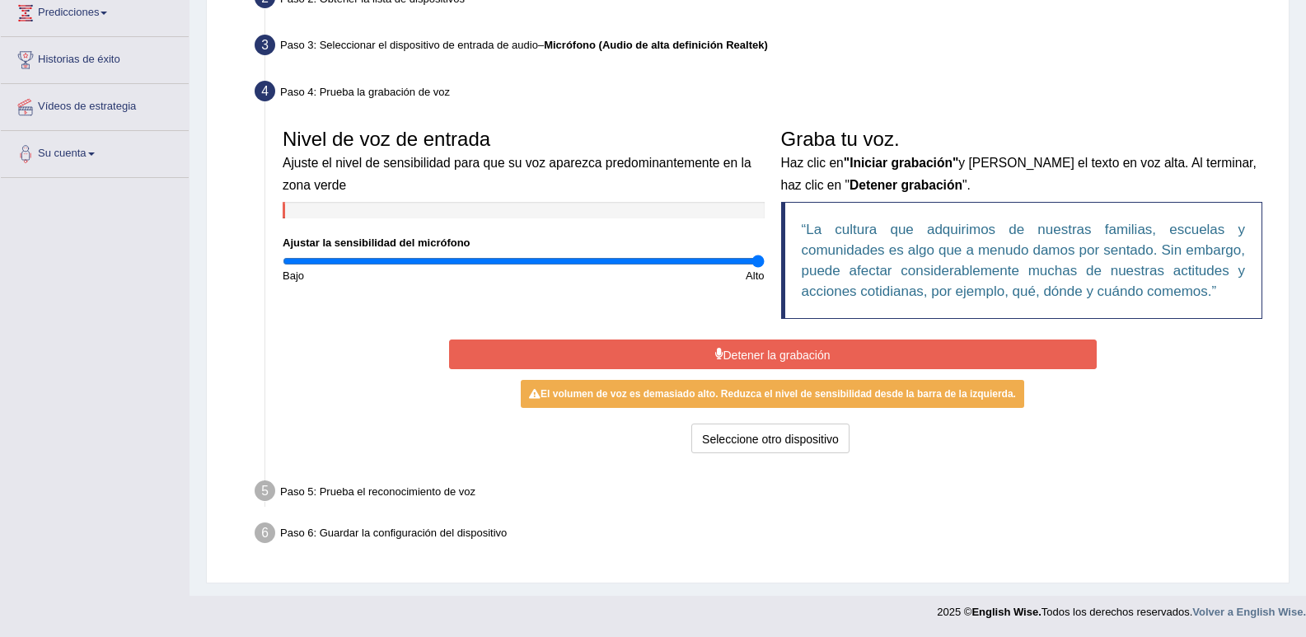
click at [560, 342] on button "Detener la grabación" at bounding box center [772, 354] width 647 height 30
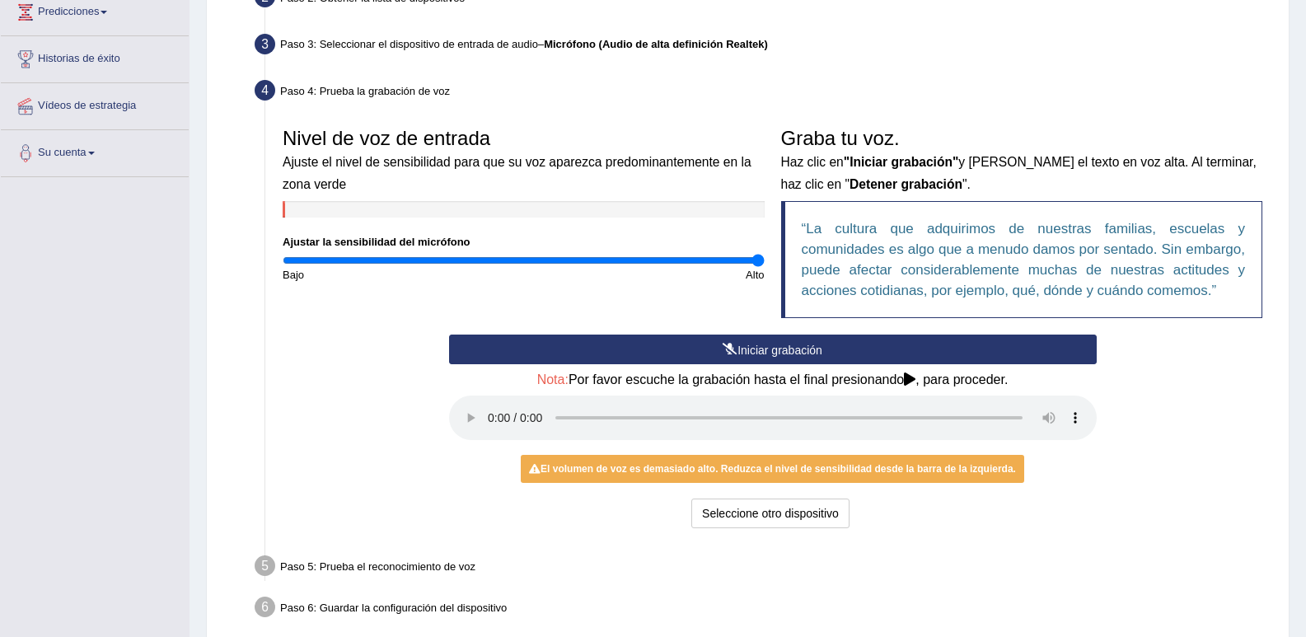
click at [563, 343] on button "Iniciar grabación" at bounding box center [772, 349] width 647 height 30
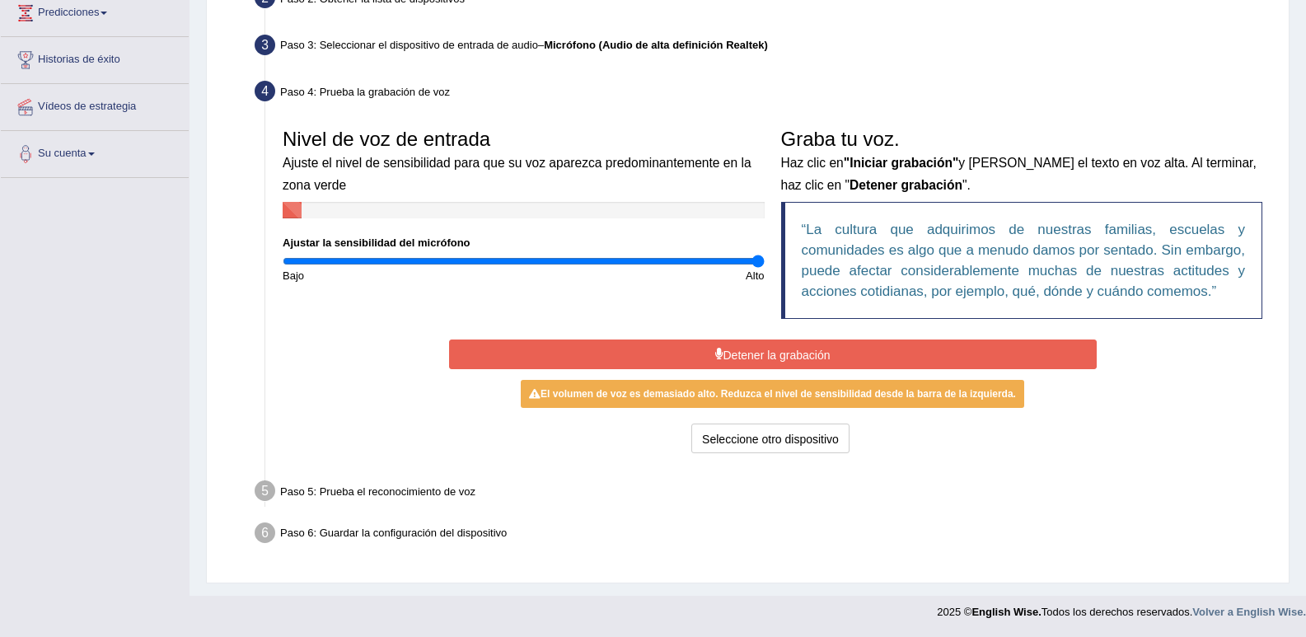
click at [592, 348] on button "Detener la grabación" at bounding box center [772, 354] width 647 height 30
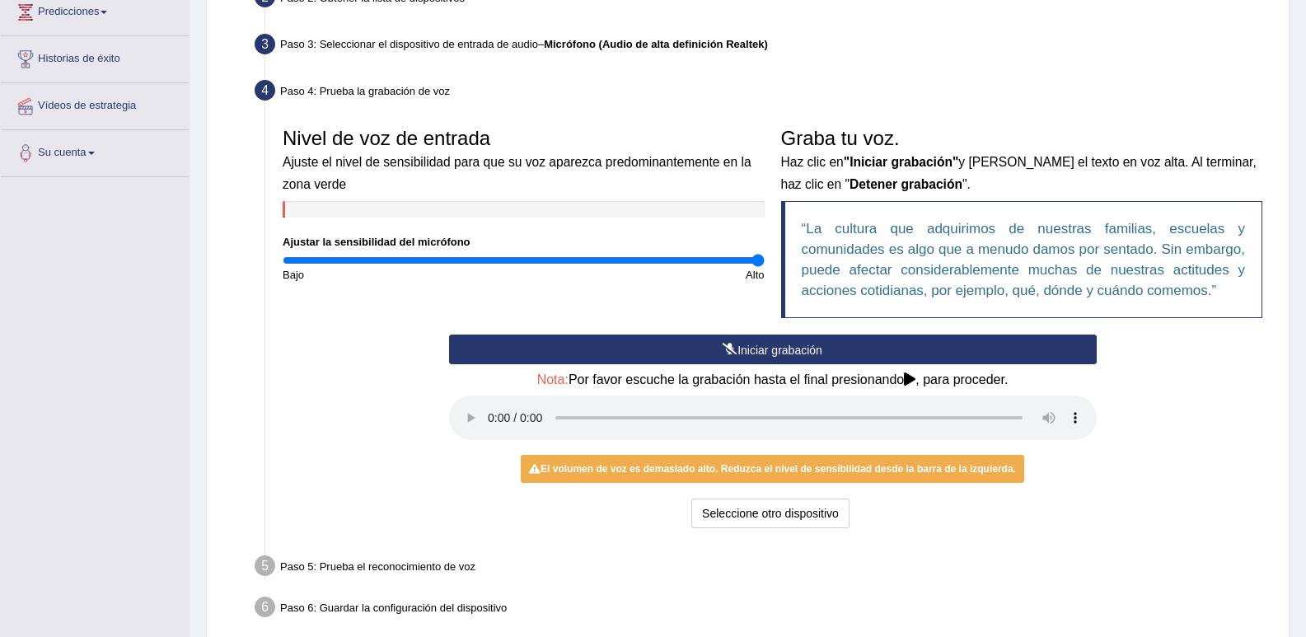
click at [592, 338] on button "Iniciar grabación" at bounding box center [772, 349] width 647 height 30
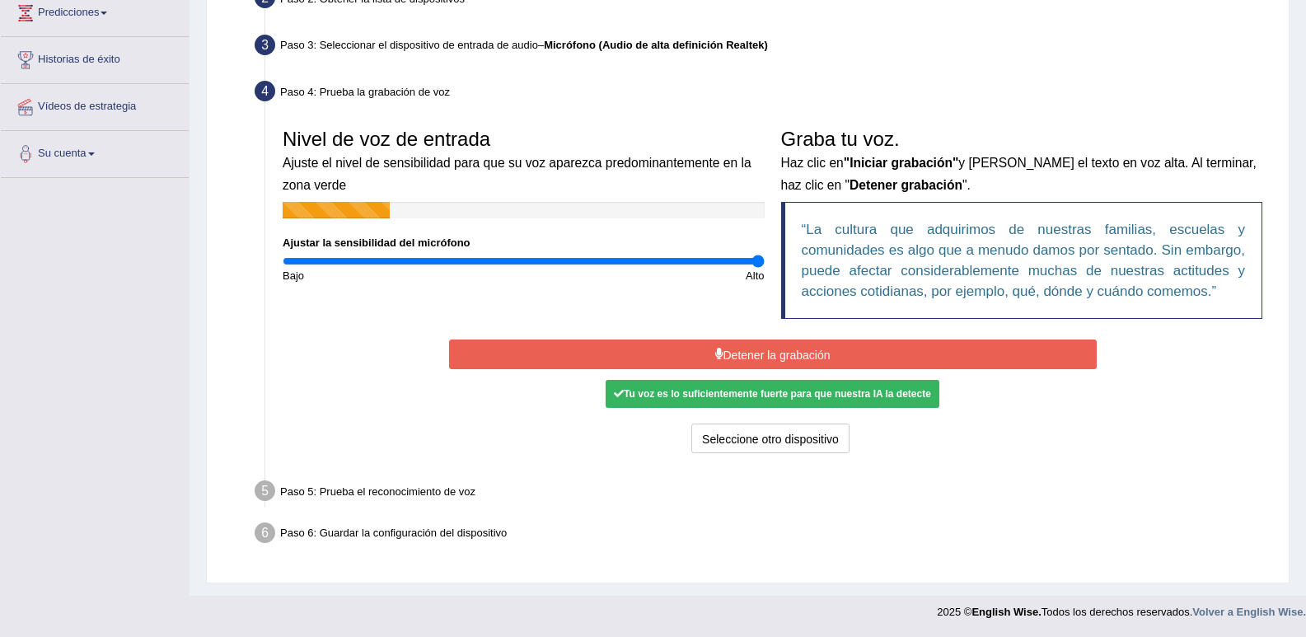
click at [597, 347] on button "Detener la grabación" at bounding box center [772, 354] width 647 height 30
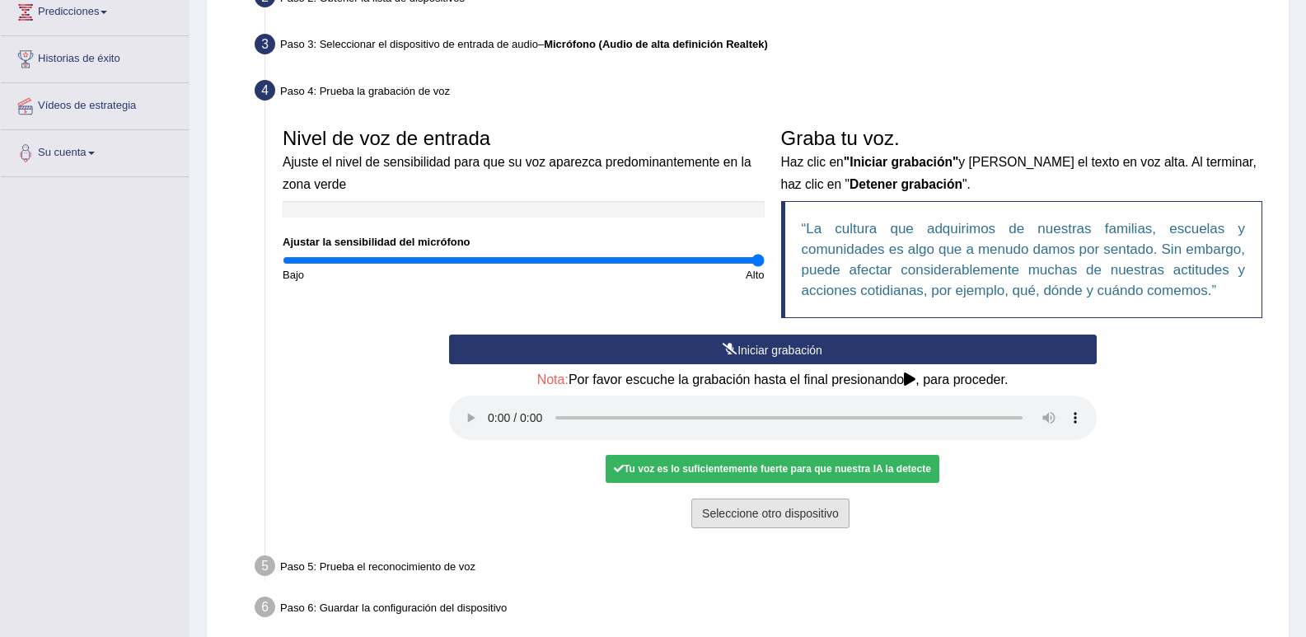
scroll to position [308, 0]
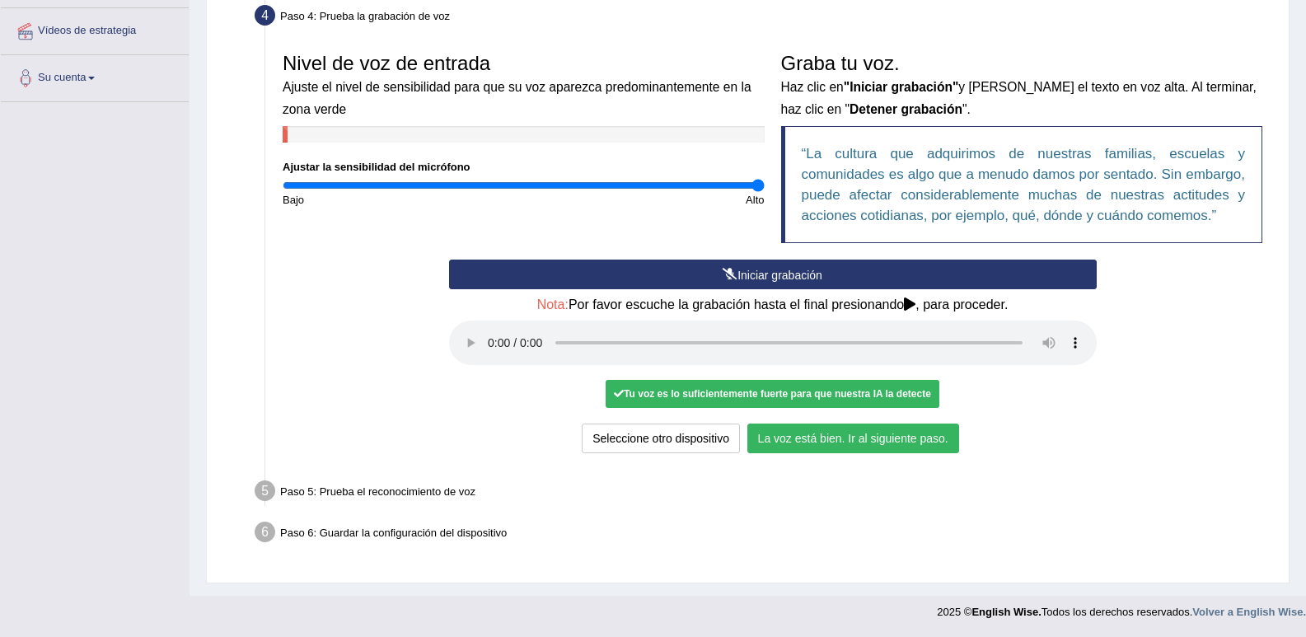
click at [904, 429] on button "La voz está bien. Ir al siguiente paso." at bounding box center [853, 438] width 212 height 30
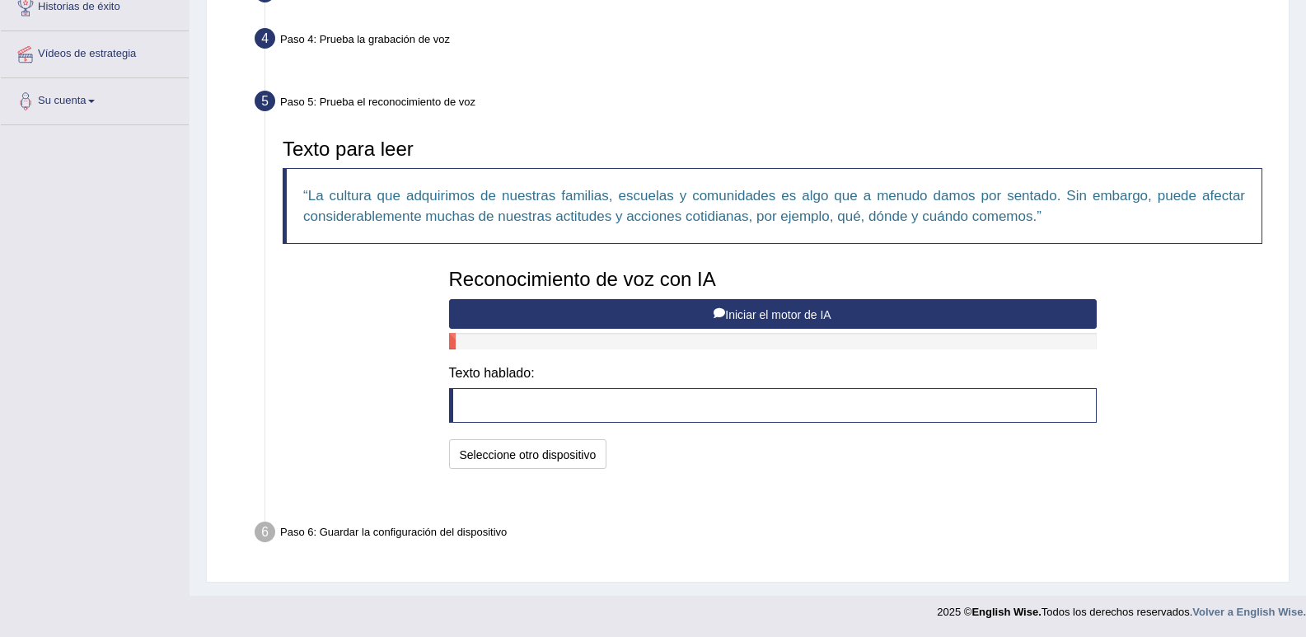
scroll to position [244, 0]
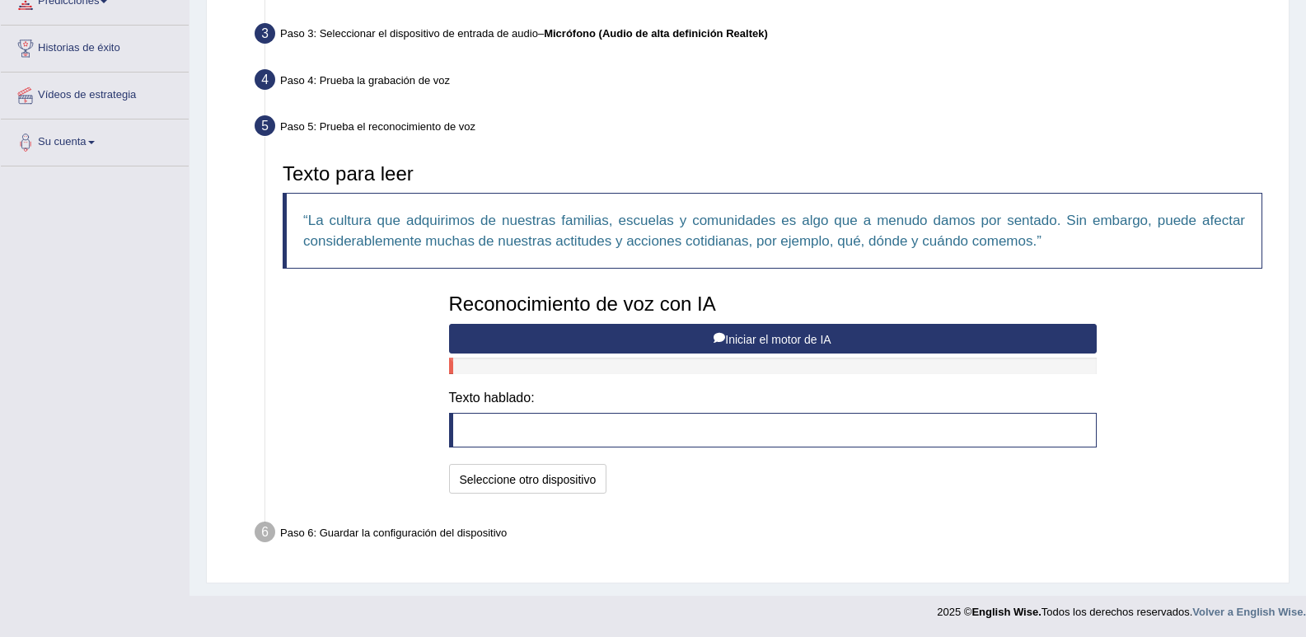
click at [530, 430] on blockquote at bounding box center [772, 430] width 647 height 35
click at [530, 423] on blockquote at bounding box center [772, 430] width 647 height 35
click at [528, 423] on blockquote at bounding box center [772, 430] width 647 height 35
click at [527, 423] on blockquote at bounding box center [772, 430] width 647 height 35
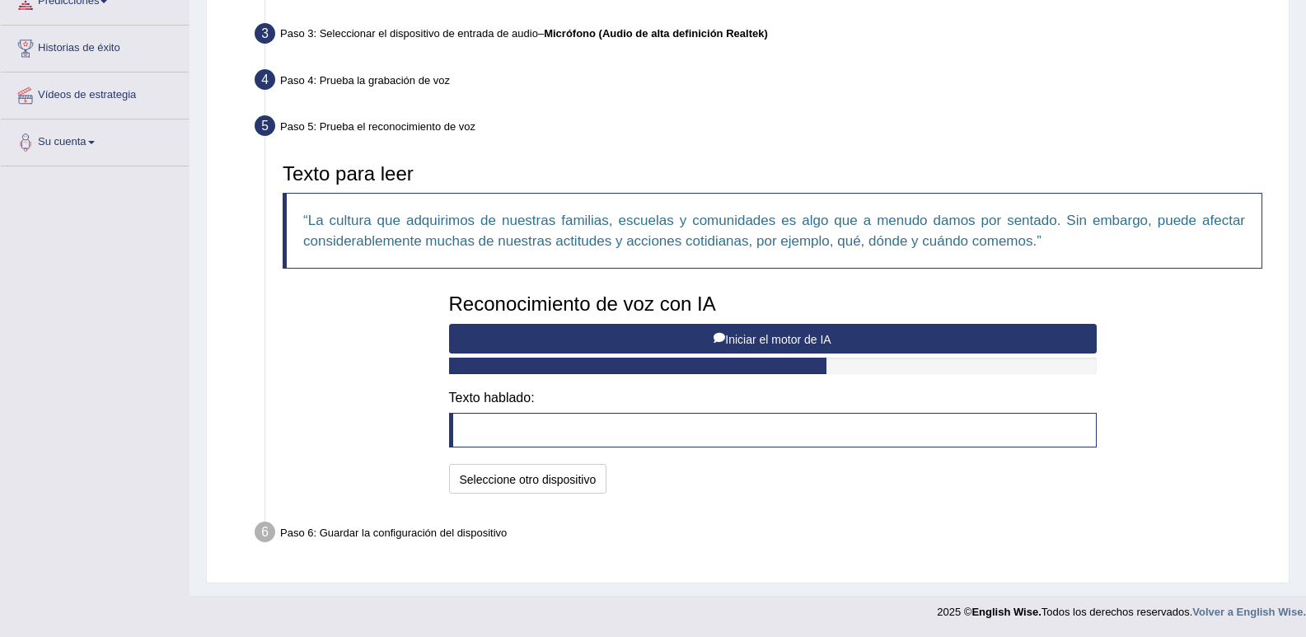
click at [527, 423] on blockquote at bounding box center [772, 430] width 647 height 35
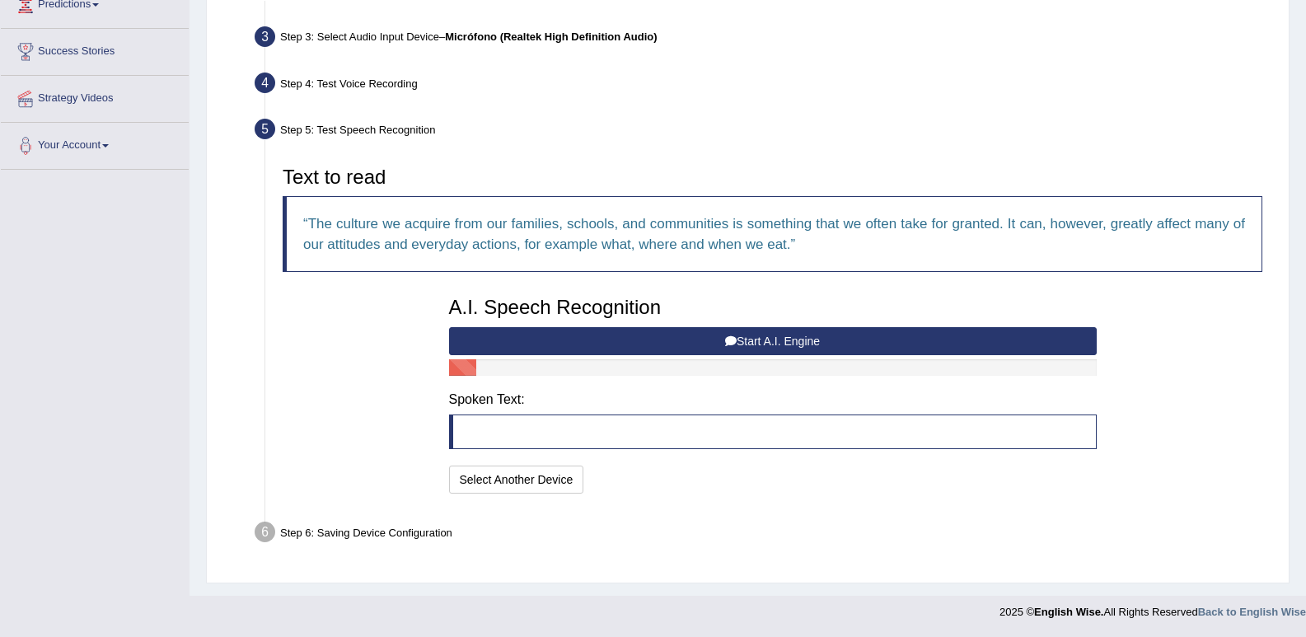
scroll to position [241, 0]
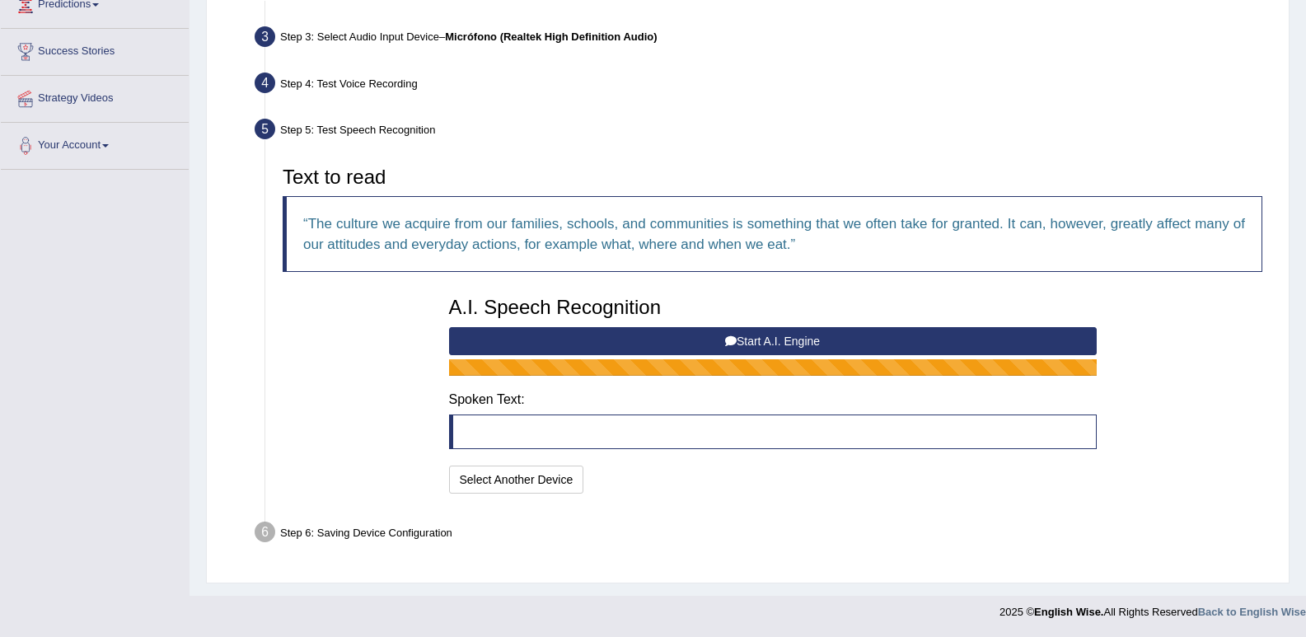
click at [958, 338] on button "Start A.I. Engine" at bounding box center [772, 341] width 647 height 28
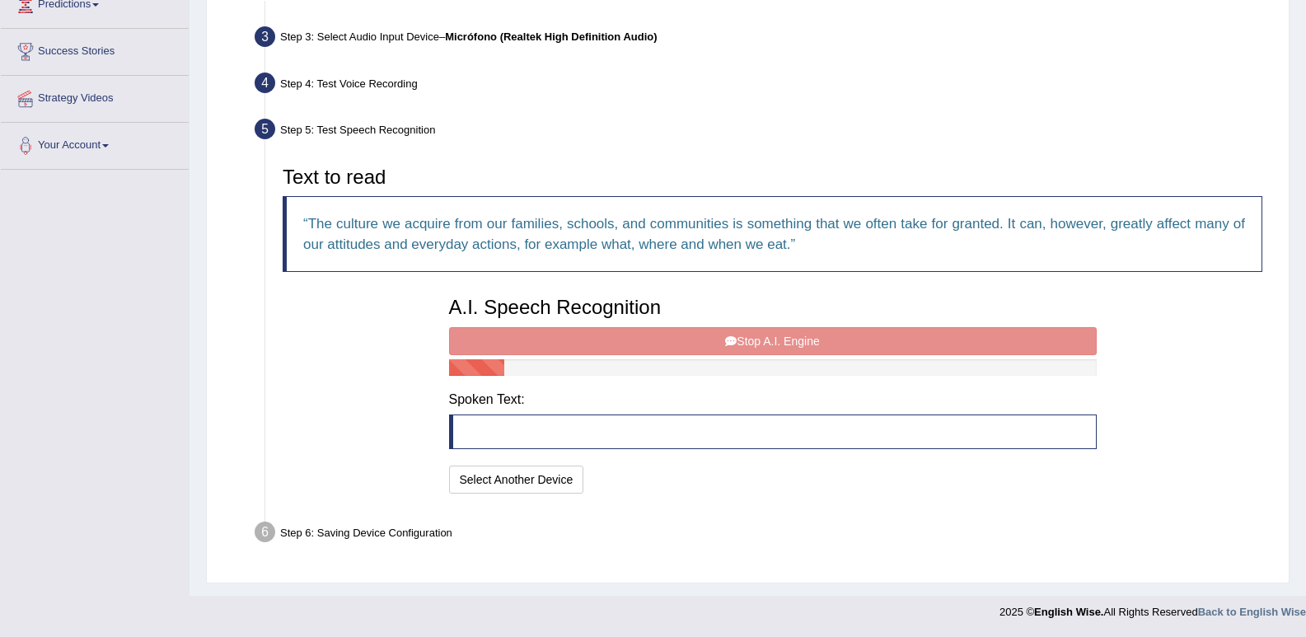
click at [721, 334] on div "A.I. Speech Recognition Start A.I. Engine Stop A.I. Engine Note: Please listen …" at bounding box center [773, 392] width 664 height 209
click at [743, 343] on div "A.I. Speech Recognition Start A.I. Engine Stop A.I. Engine Note: Please listen …" at bounding box center [773, 392] width 664 height 209
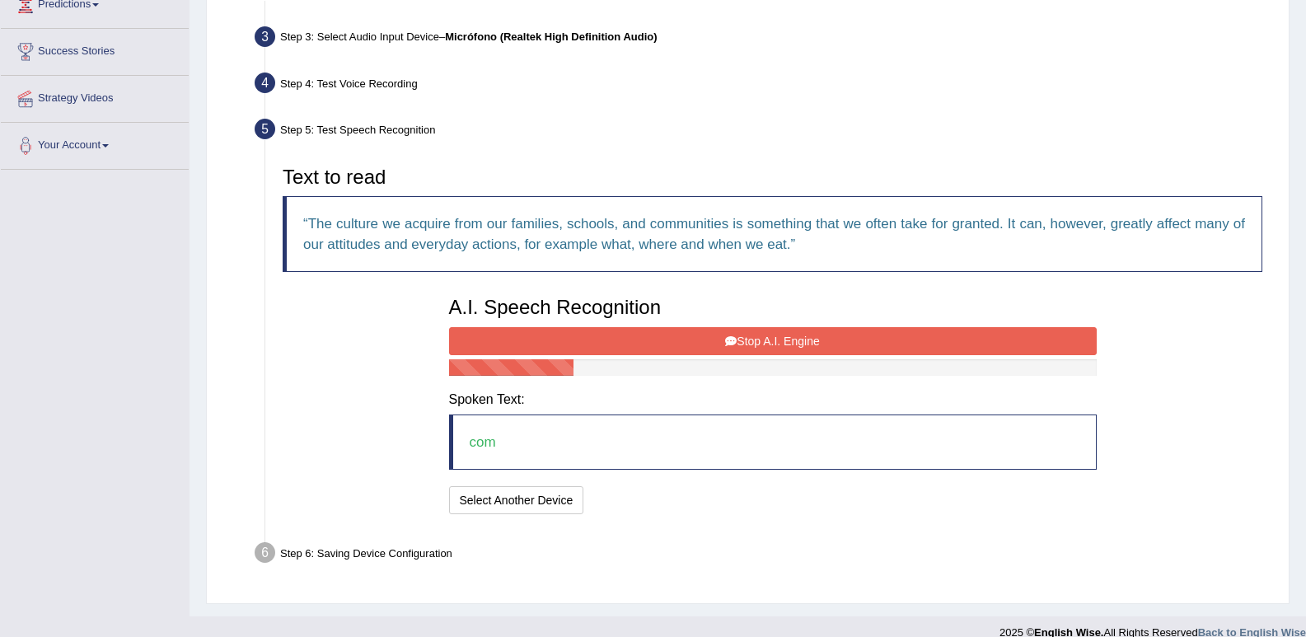
click at [512, 439] on blockquote "com" at bounding box center [772, 441] width 647 height 55
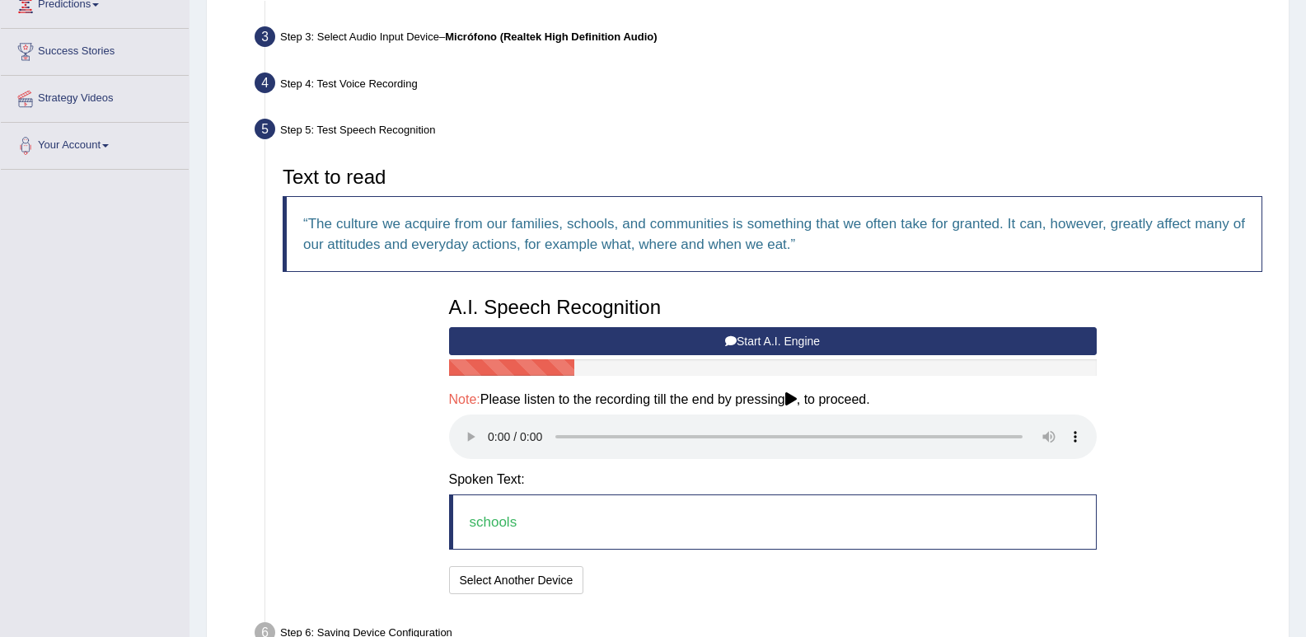
click at [843, 336] on button "Start A.I. Engine" at bounding box center [772, 341] width 647 height 28
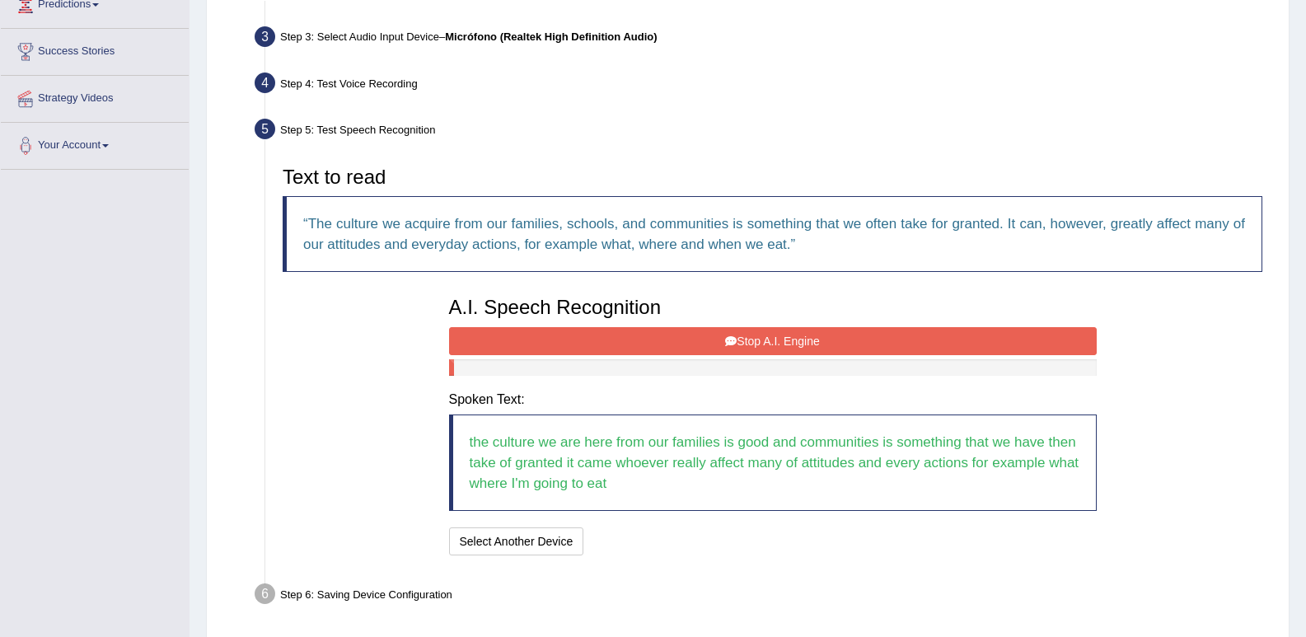
click at [774, 338] on button "Stop A.I. Engine" at bounding box center [772, 341] width 647 height 28
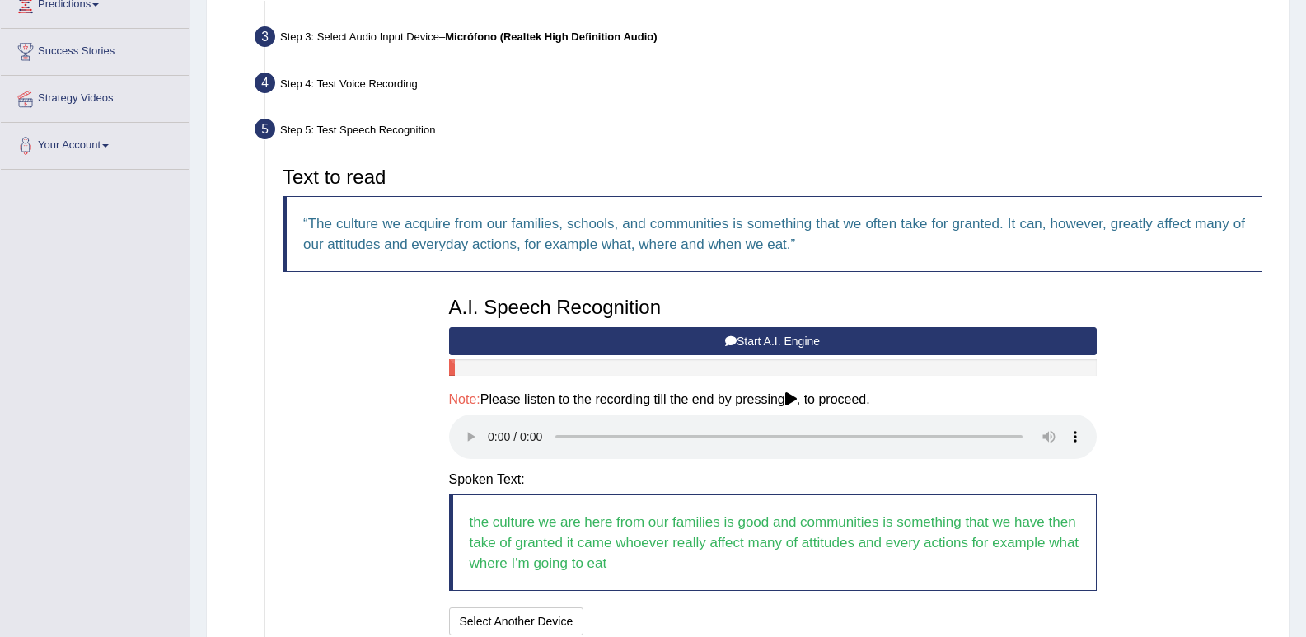
scroll to position [382, 0]
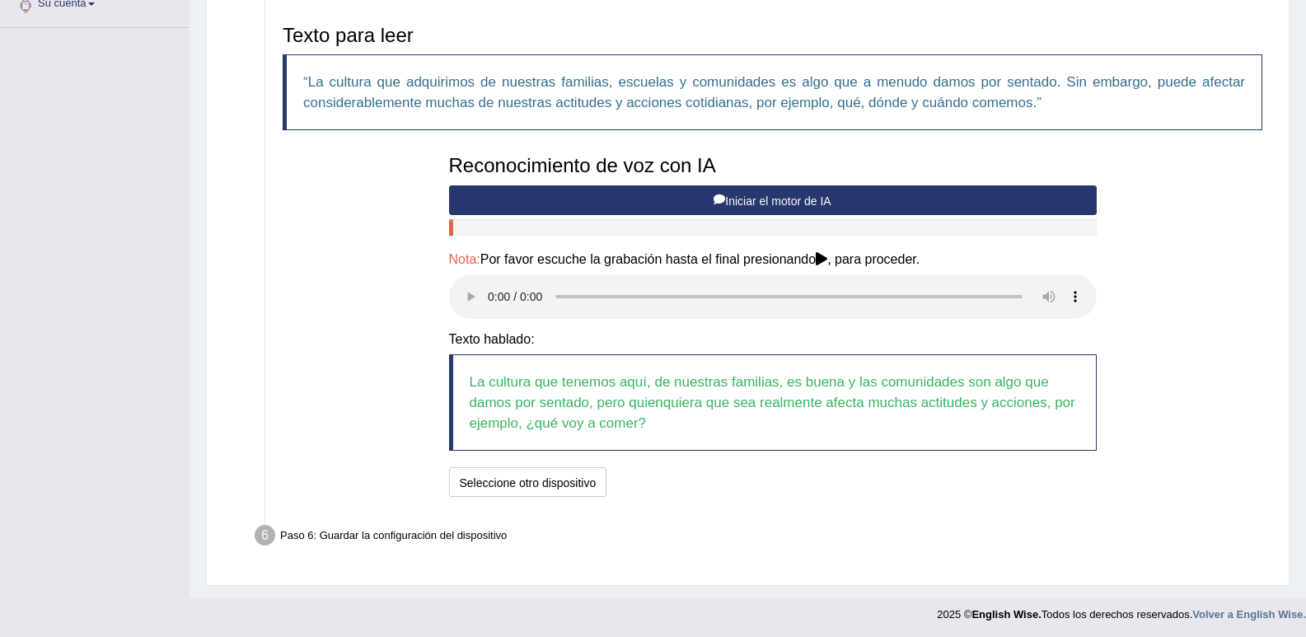
click at [819, 255] on icon at bounding box center [821, 258] width 12 height 13
click at [789, 474] on button "El habla está bien. Ir al último paso." at bounding box center [716, 482] width 204 height 30
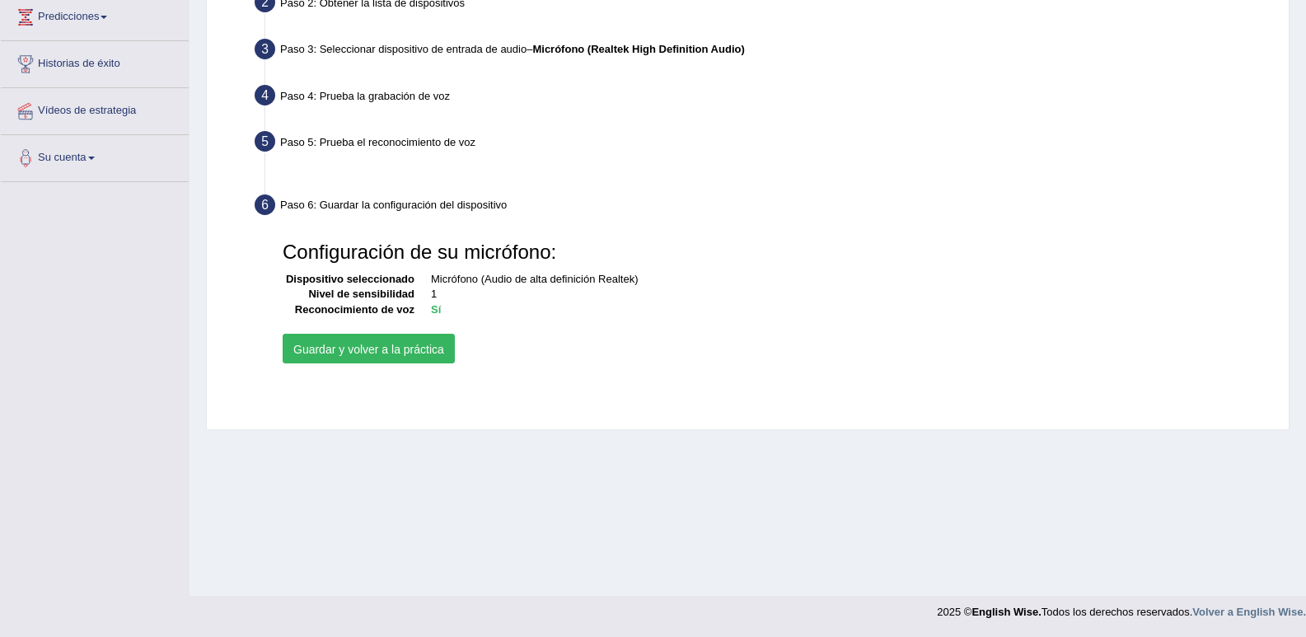
scroll to position [228, 0]
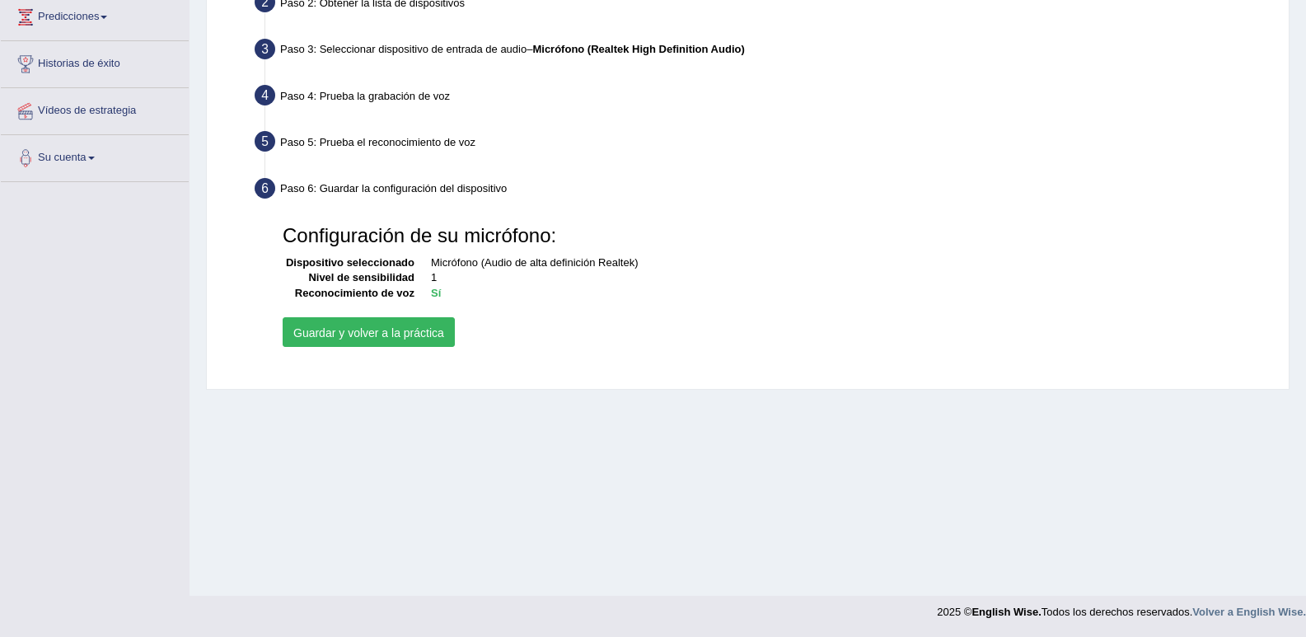
click at [438, 321] on button "Guardar y volver a la práctica" at bounding box center [369, 332] width 172 height 30
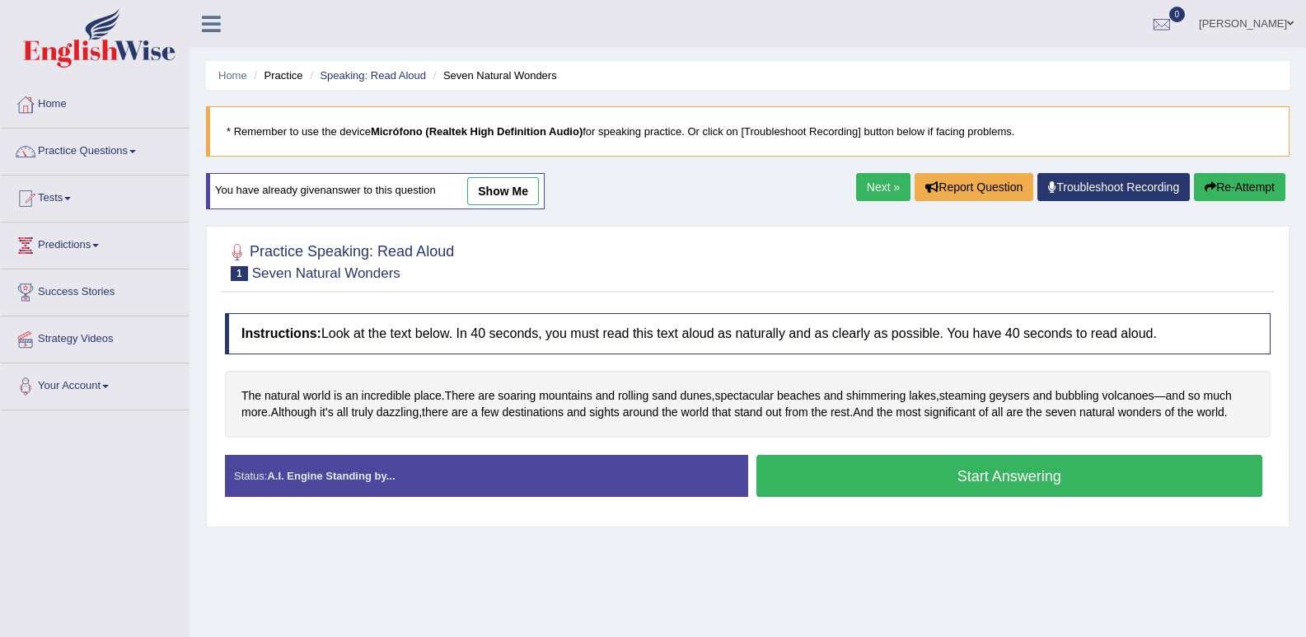
click at [1002, 467] on button "Start Answering" at bounding box center [1009, 476] width 507 height 42
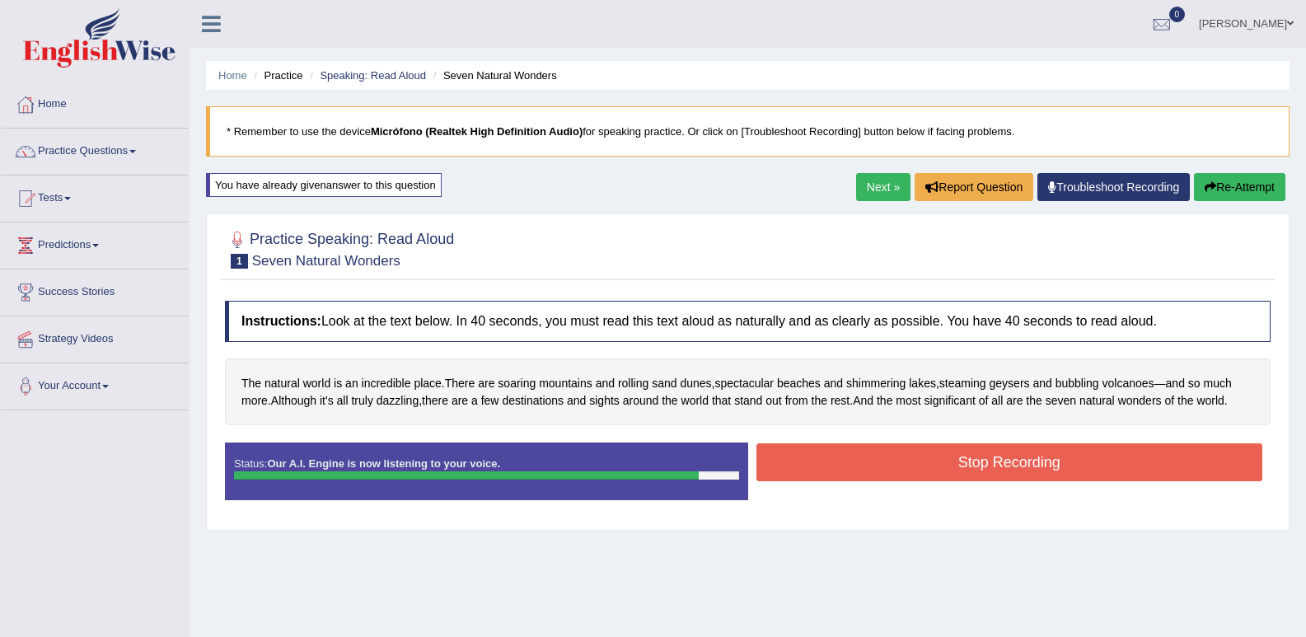
click at [973, 451] on button "Stop Recording" at bounding box center [1009, 462] width 507 height 38
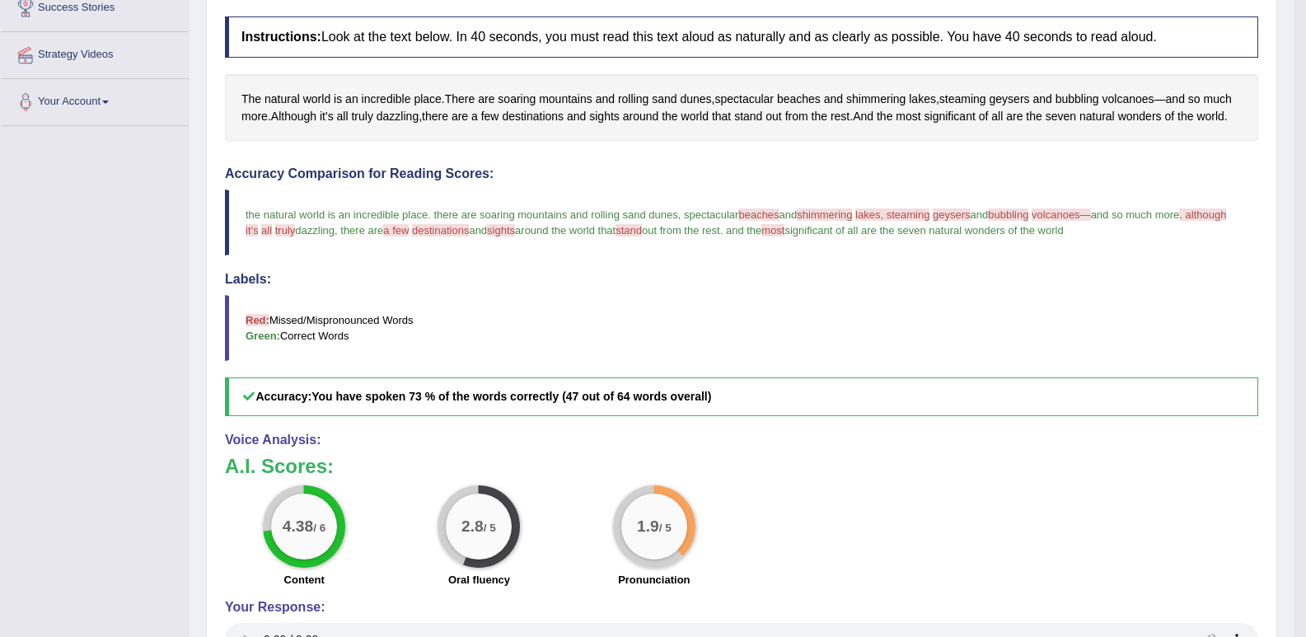
scroll to position [367, 0]
